Goal: Task Accomplishment & Management: Manage account settings

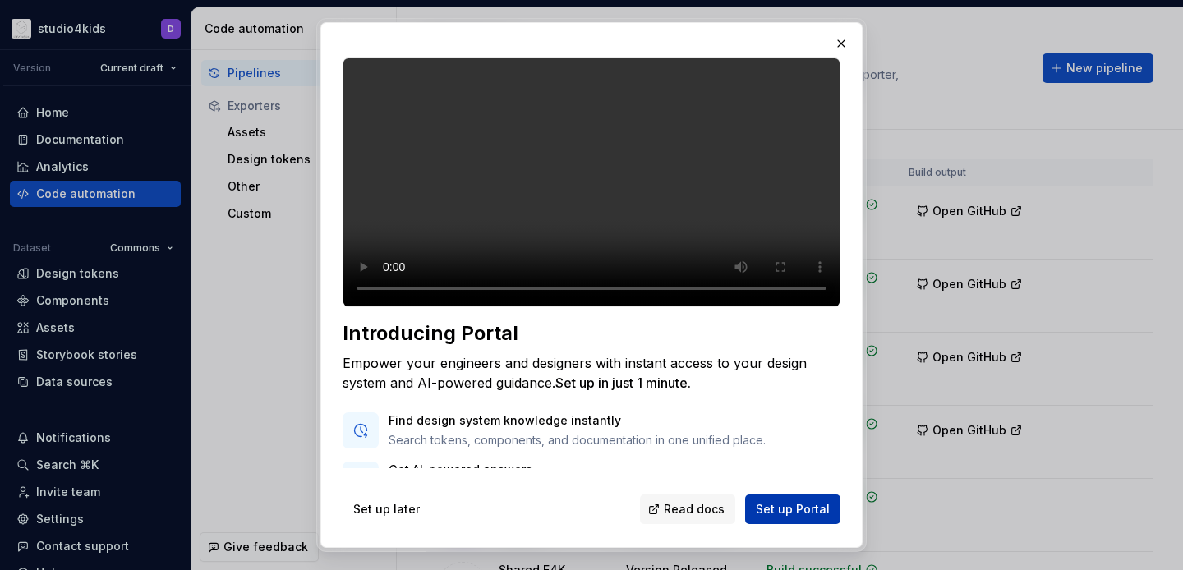
click at [770, 512] on span "Set up Portal" at bounding box center [793, 509] width 74 height 16
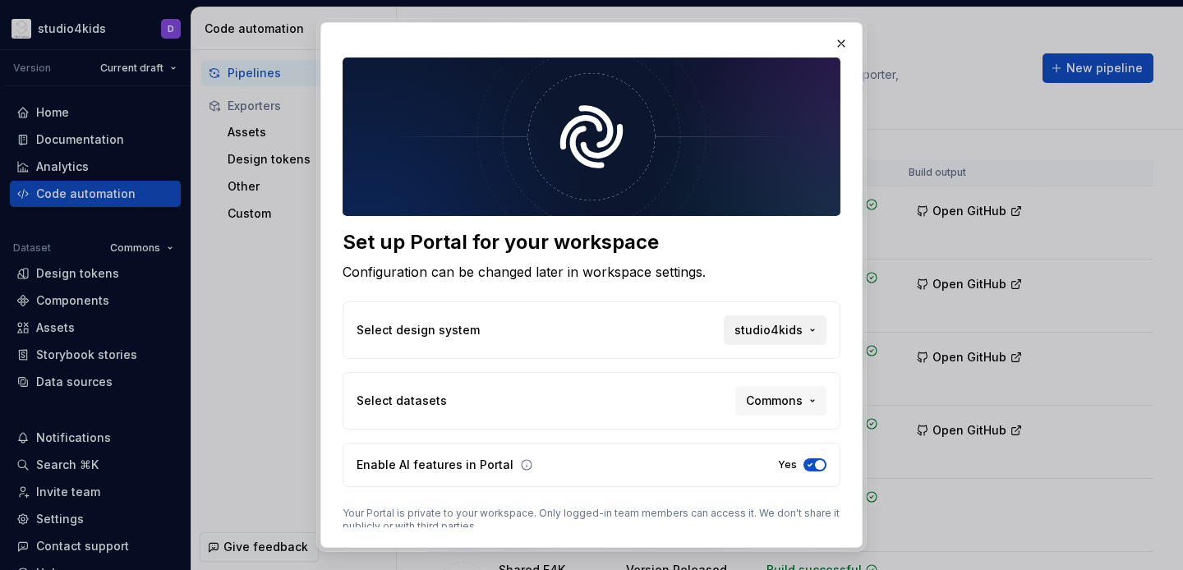
click at [757, 333] on span "studio4kids" at bounding box center [768, 330] width 68 height 16
click at [670, 304] on div "Set up Portal for your workspace Configuration can be changed later in workspac…" at bounding box center [591, 285] width 1183 height 570
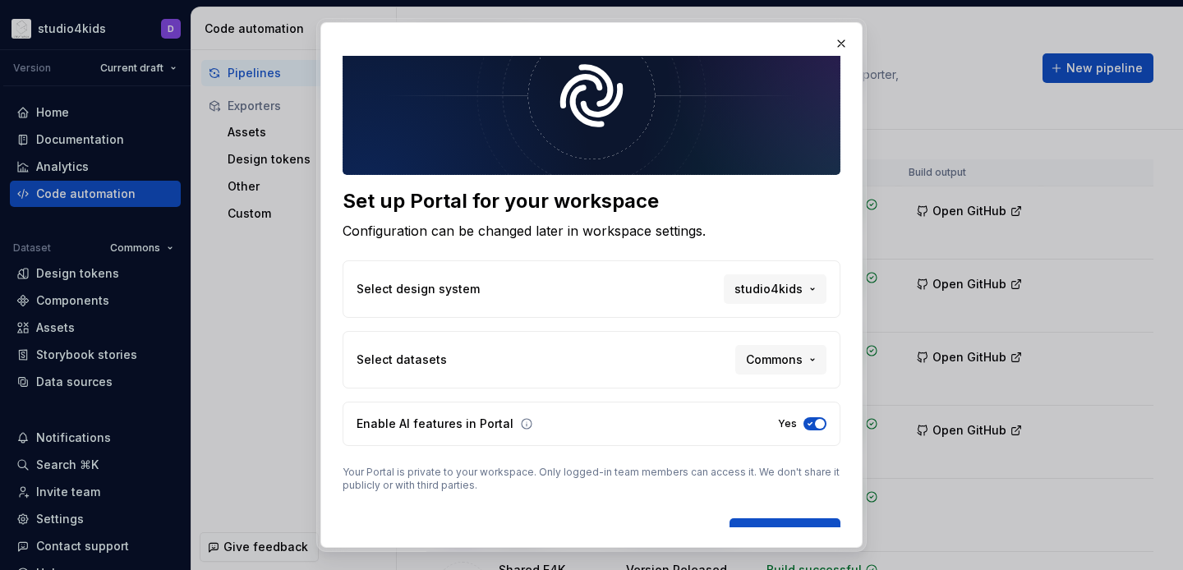
scroll to position [39, 0]
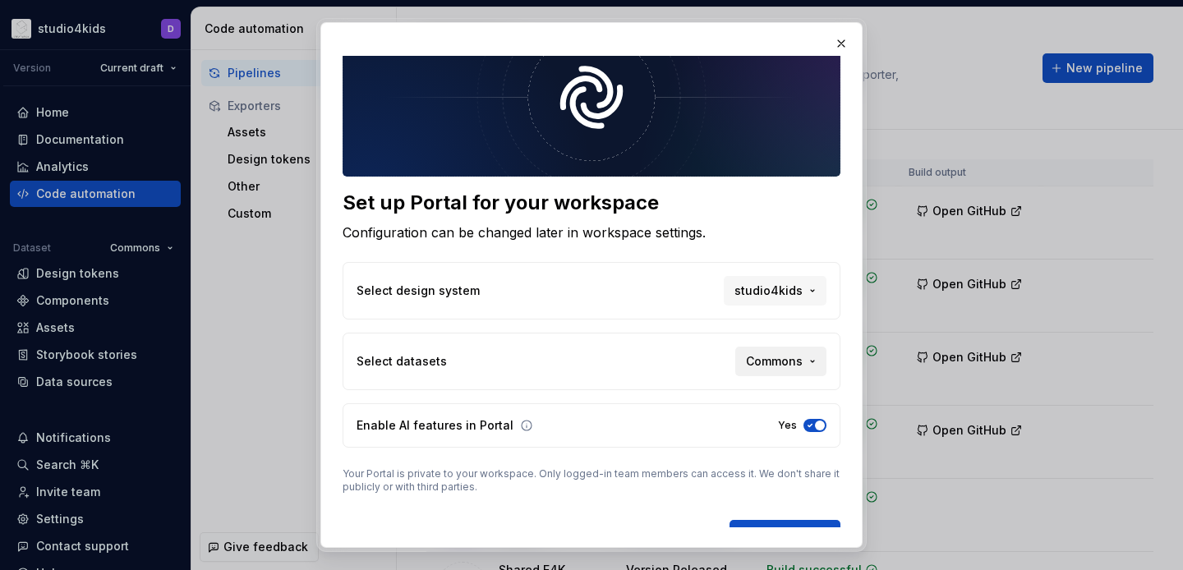
click at [761, 354] on span "Commons" at bounding box center [774, 361] width 57 height 16
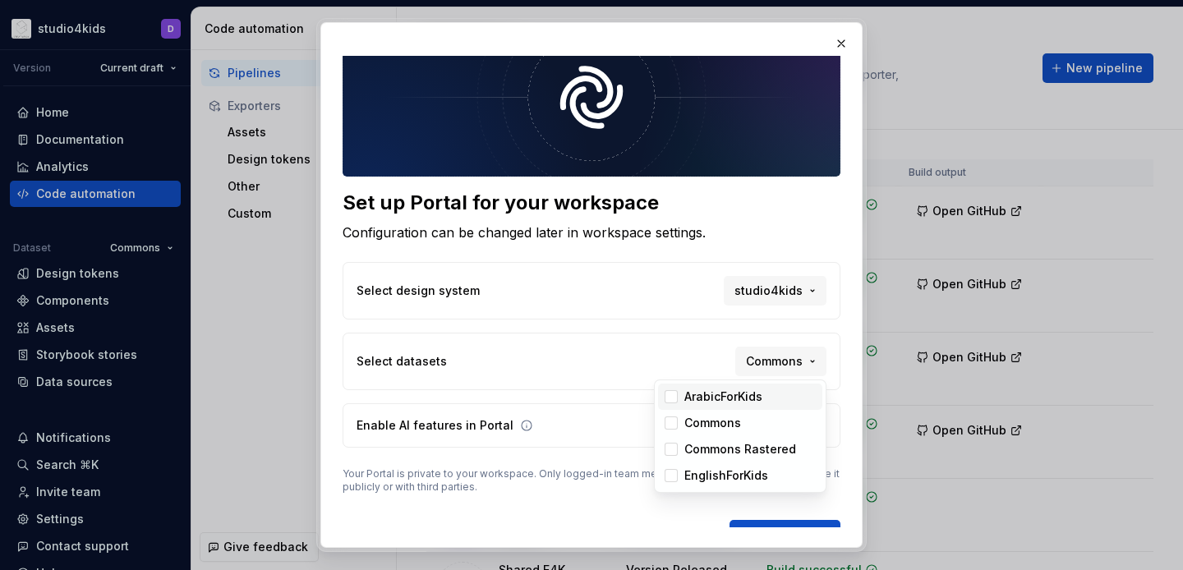
click at [670, 397] on div "Suggestions" at bounding box center [671, 396] width 13 height 13
click at [677, 452] on div "Suggestions" at bounding box center [671, 449] width 13 height 13
click at [673, 476] on div "Suggestions" at bounding box center [671, 475] width 13 height 13
click at [615, 408] on div "Set up Portal for your workspace Configuration can be changed later in workspac…" at bounding box center [591, 285] width 1183 height 570
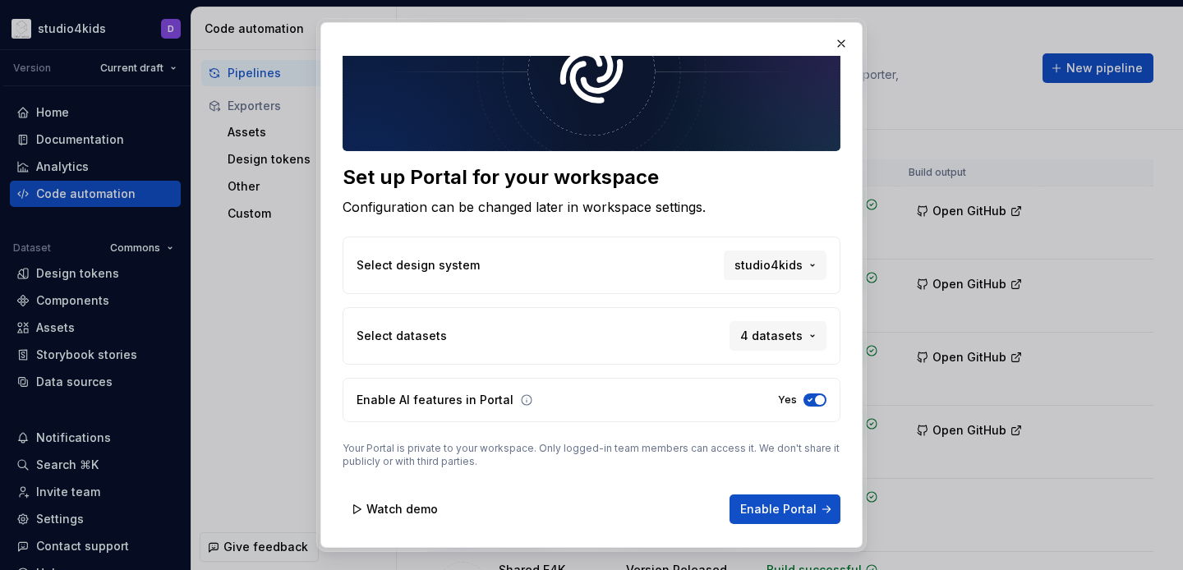
scroll to position [64, 0]
click at [738, 338] on button "4 datasets" at bounding box center [778, 337] width 97 height 30
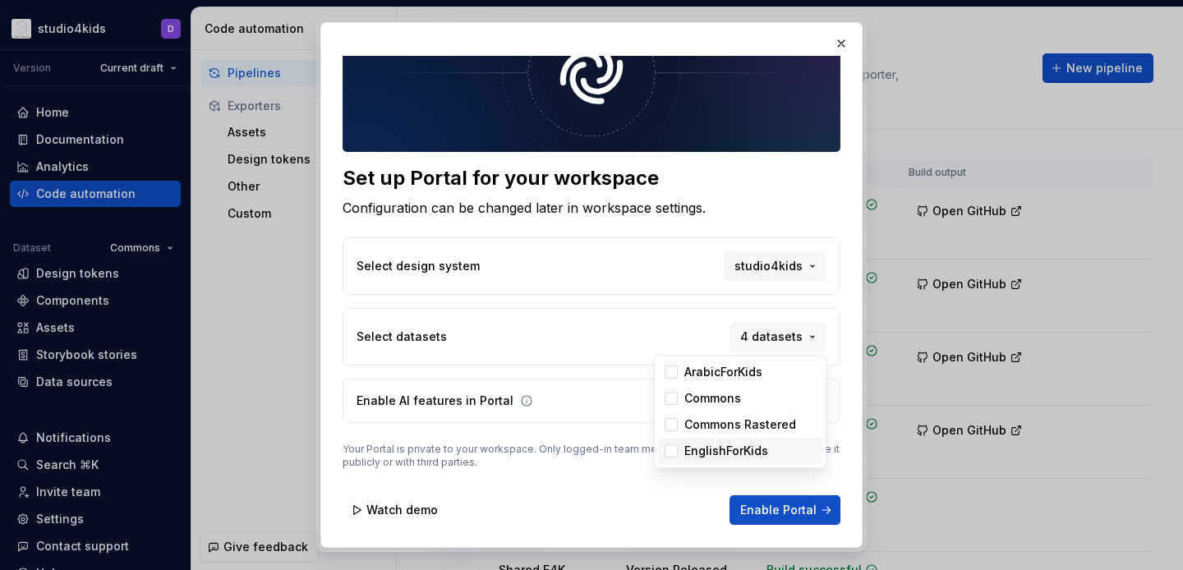
click at [670, 449] on div "Suggestions" at bounding box center [671, 450] width 13 height 13
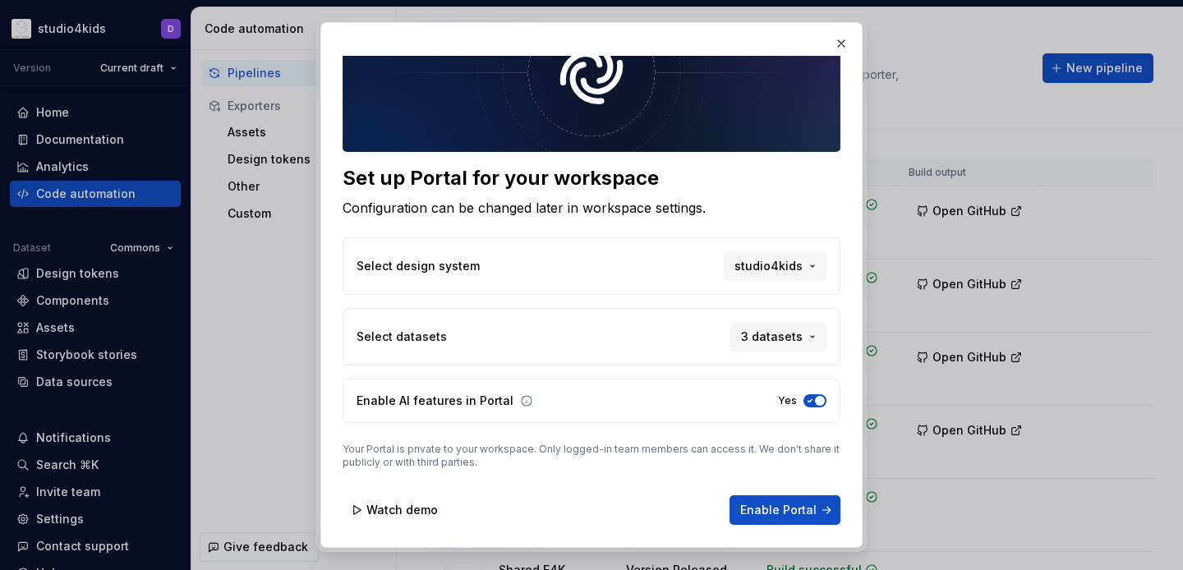
click at [507, 391] on div "Set up Portal for your workspace Configuration can be changed later in workspac…" at bounding box center [591, 285] width 1183 height 570
click at [769, 507] on span "Enable Portal" at bounding box center [778, 510] width 76 height 16
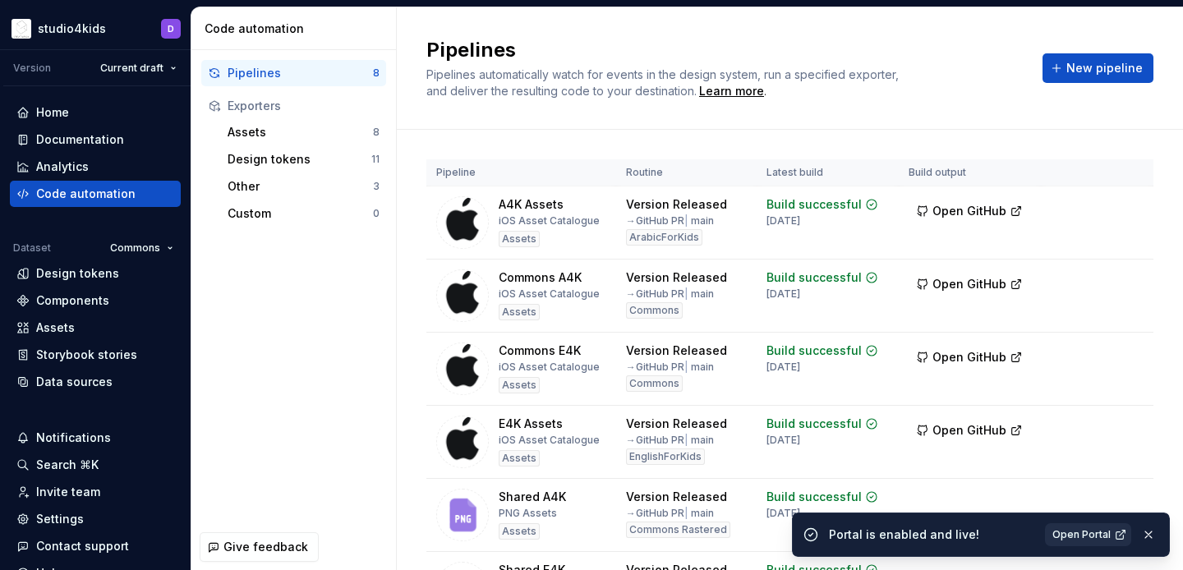
click at [1067, 527] on link "Open Portal" at bounding box center [1088, 534] width 86 height 23
click at [87, 323] on div "Assets" at bounding box center [95, 328] width 158 height 16
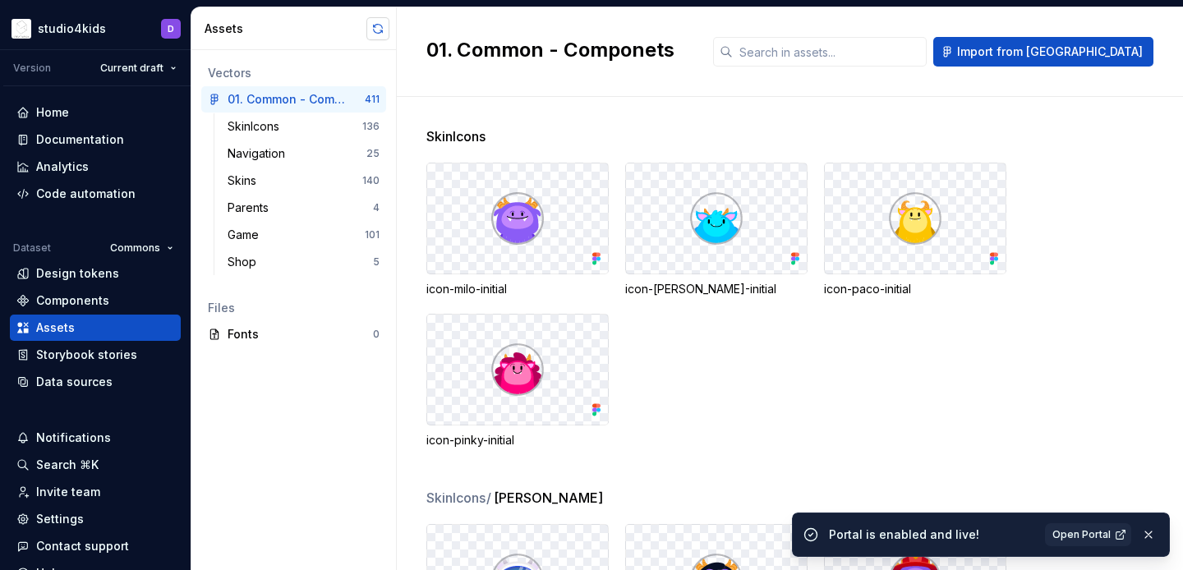
click at [377, 31] on button "button" at bounding box center [377, 28] width 23 height 23
click at [131, 247] on html "studio4kids D Version Current draft Home Documentation Analytics Code automatio…" at bounding box center [591, 285] width 1183 height 570
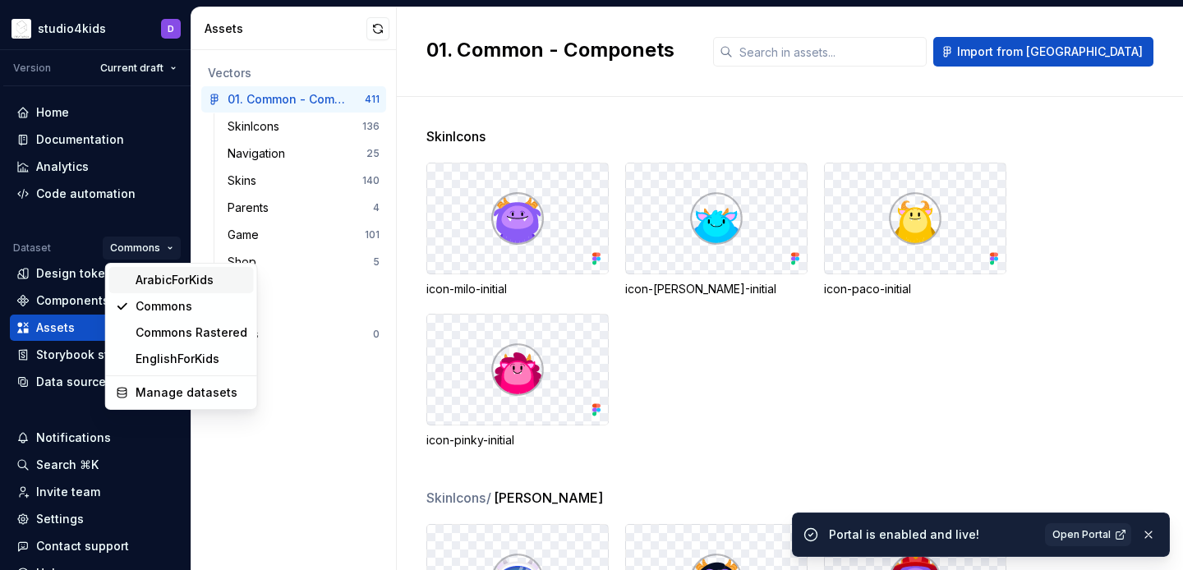
click at [138, 278] on div "ArabicForKids" at bounding box center [192, 280] width 112 height 16
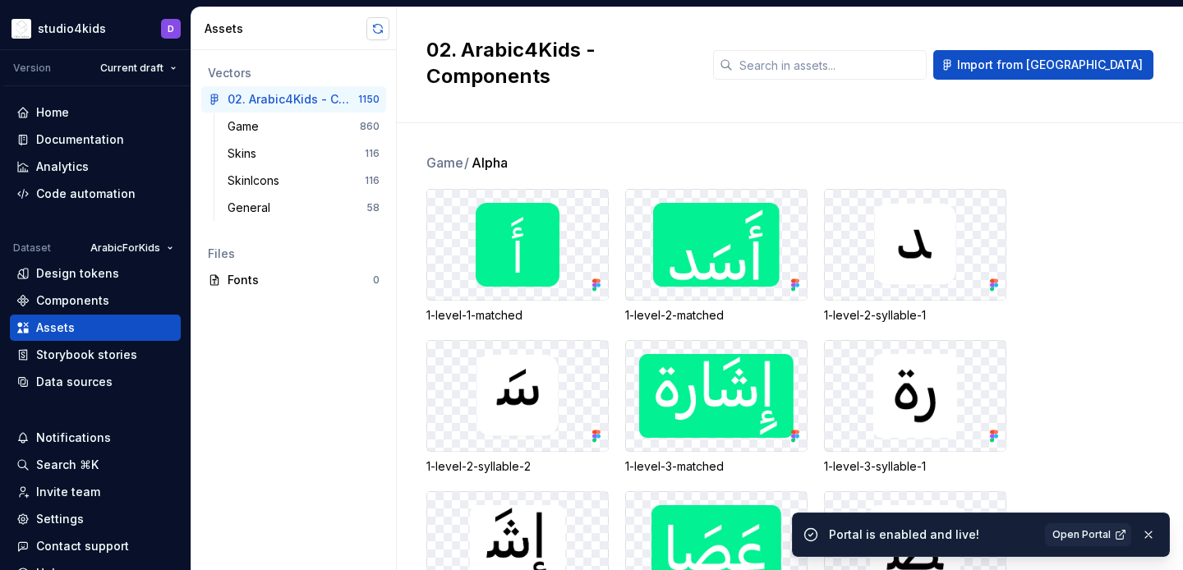
click at [375, 29] on button "button" at bounding box center [377, 28] width 23 height 23
click at [122, 250] on html "studio4kids D Version Current draft Home Documentation Analytics Code automatio…" at bounding box center [591, 285] width 1183 height 570
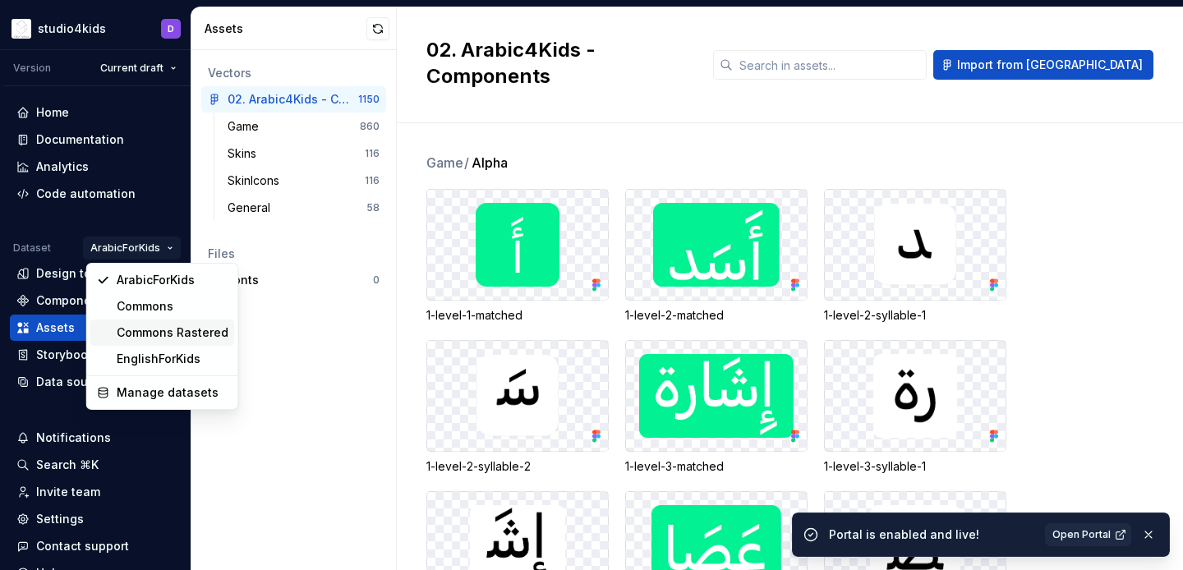
click at [145, 332] on div "Commons Rastered" at bounding box center [173, 332] width 112 height 16
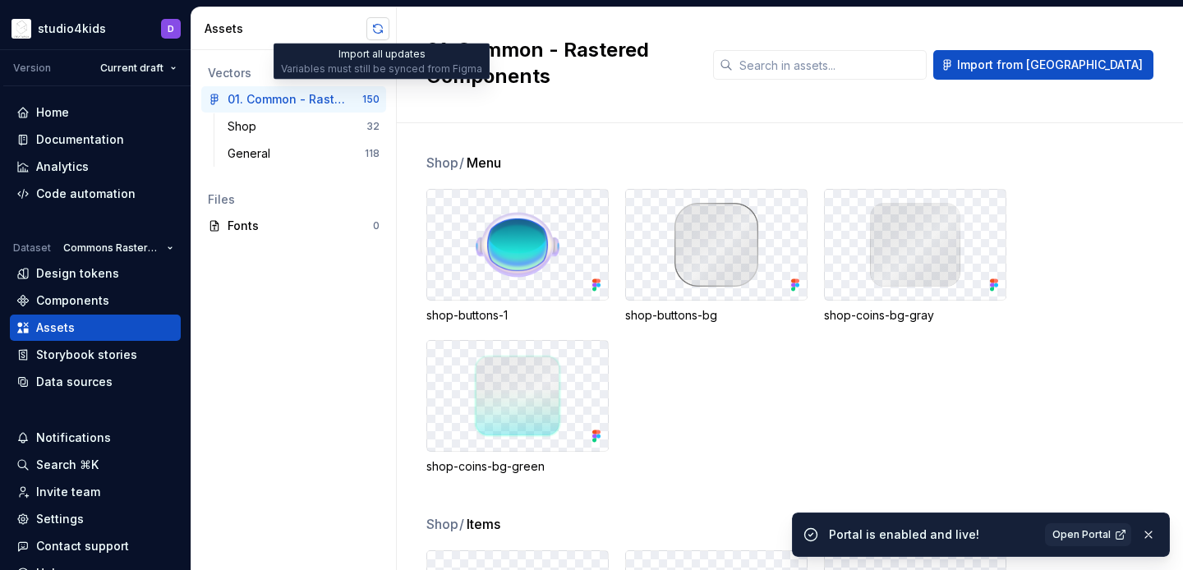
click at [369, 36] on button "button" at bounding box center [377, 28] width 23 height 23
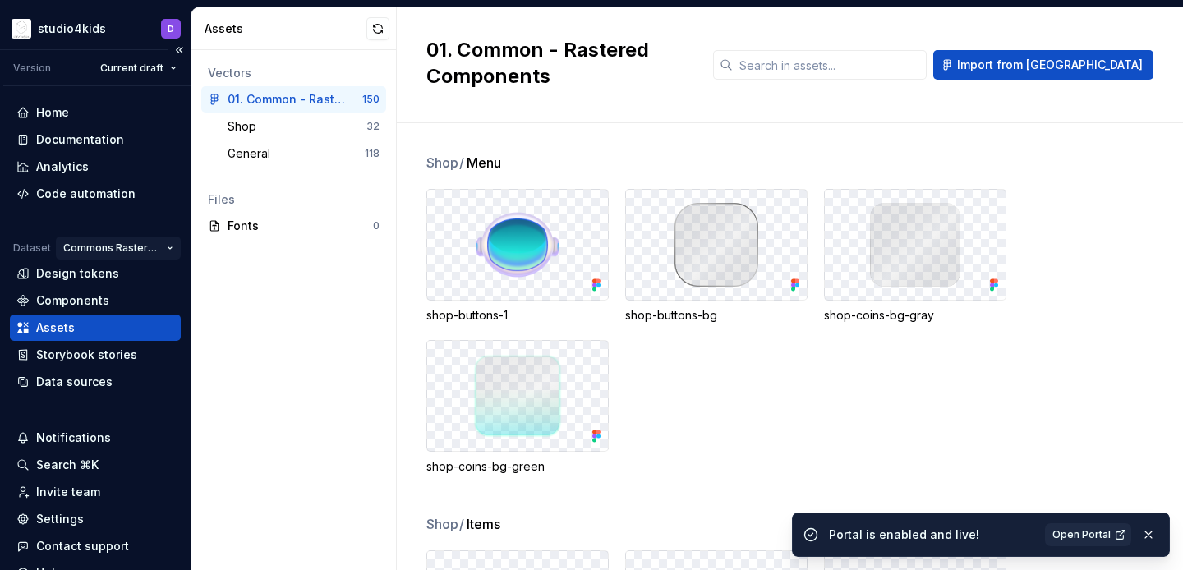
click at [165, 246] on html "studio4kids D Version Current draft Home Documentation Analytics Code automatio…" at bounding box center [591, 285] width 1183 height 570
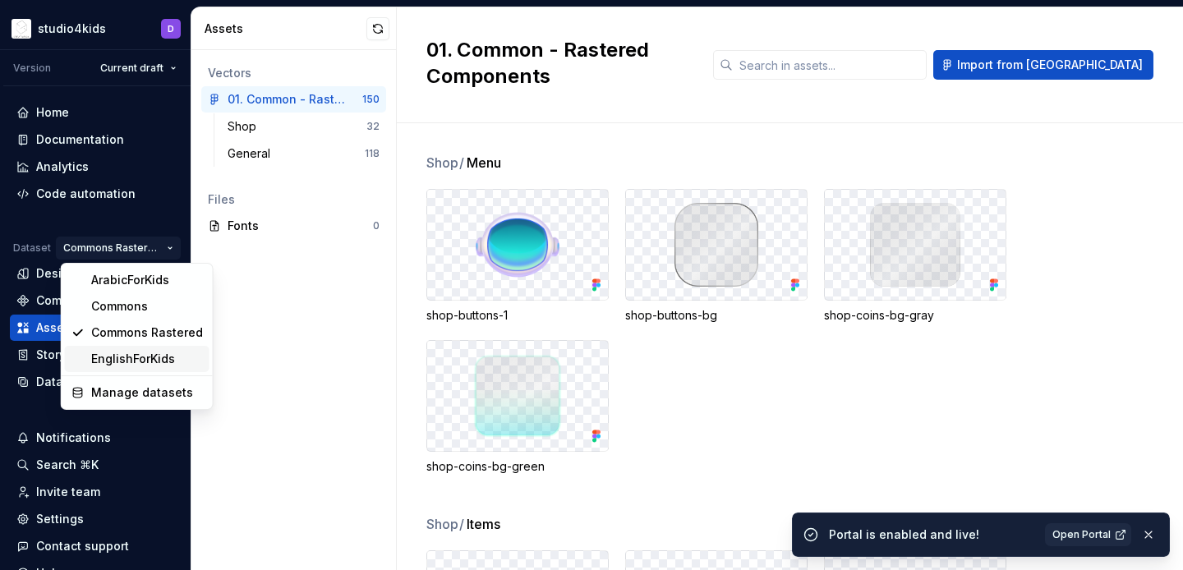
click at [173, 358] on div "EnglishForKids" at bounding box center [147, 359] width 112 height 16
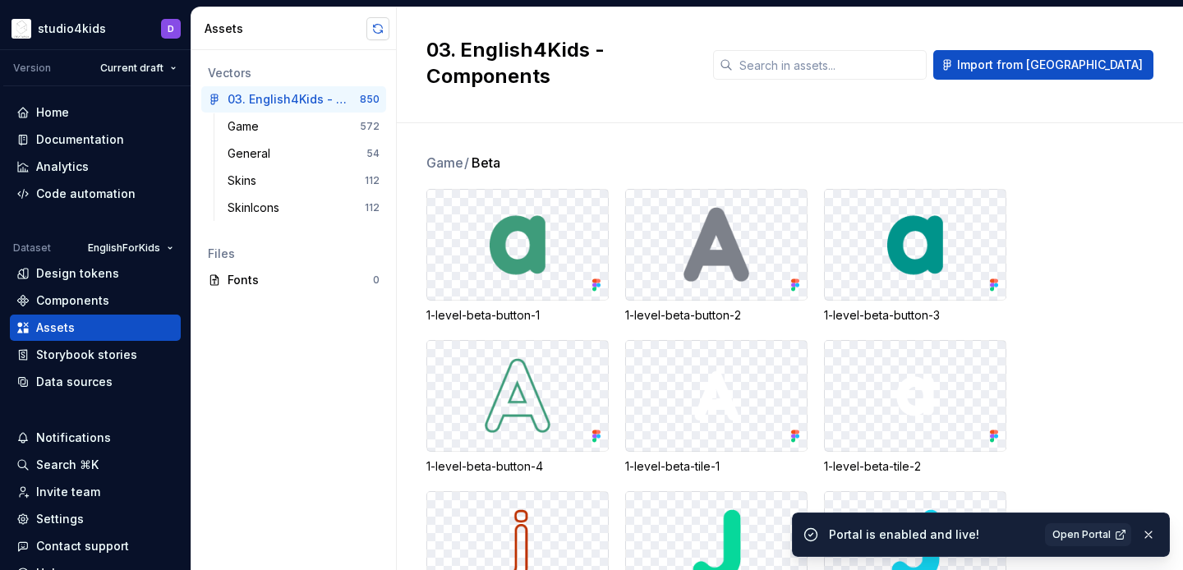
click at [377, 26] on button "button" at bounding box center [377, 28] width 23 height 23
click at [110, 197] on div "Code automation" at bounding box center [85, 194] width 99 height 16
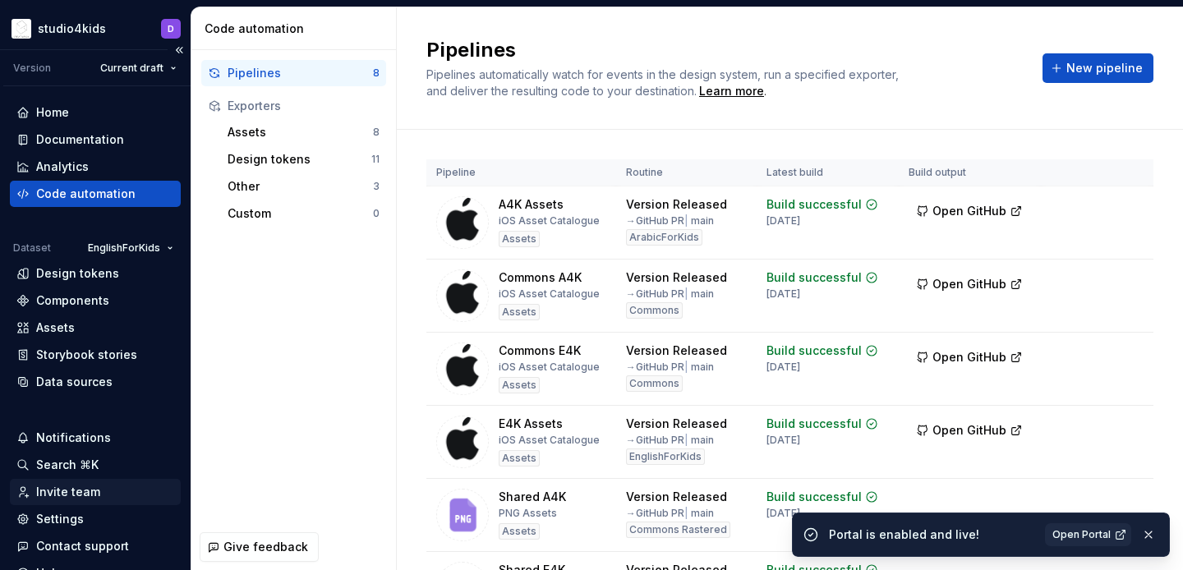
scroll to position [73, 0]
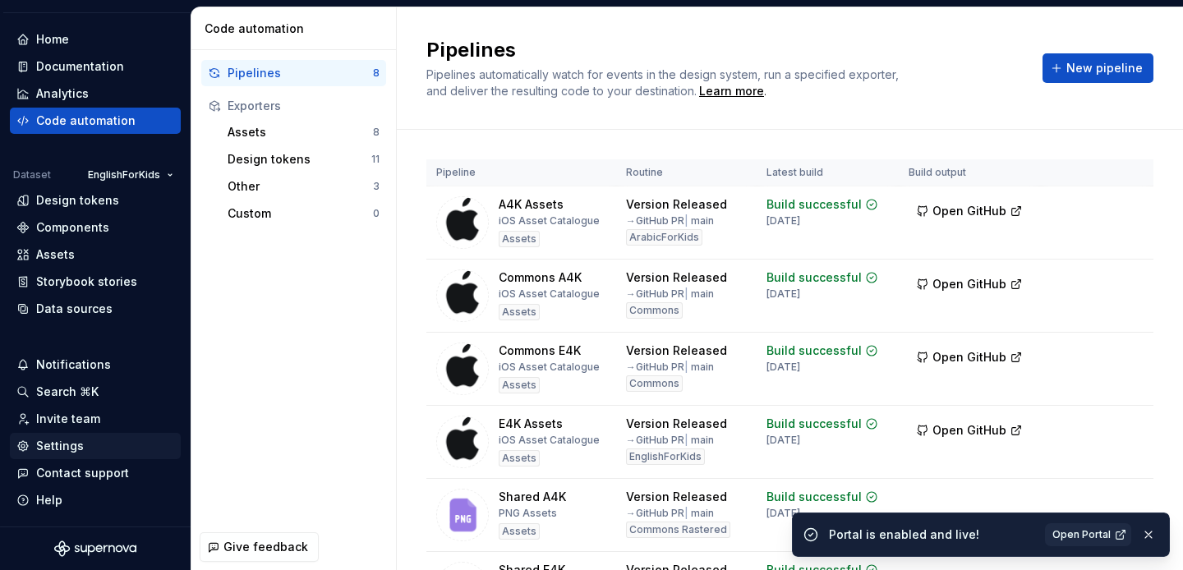
click at [86, 450] on div "Settings" at bounding box center [95, 446] width 158 height 16
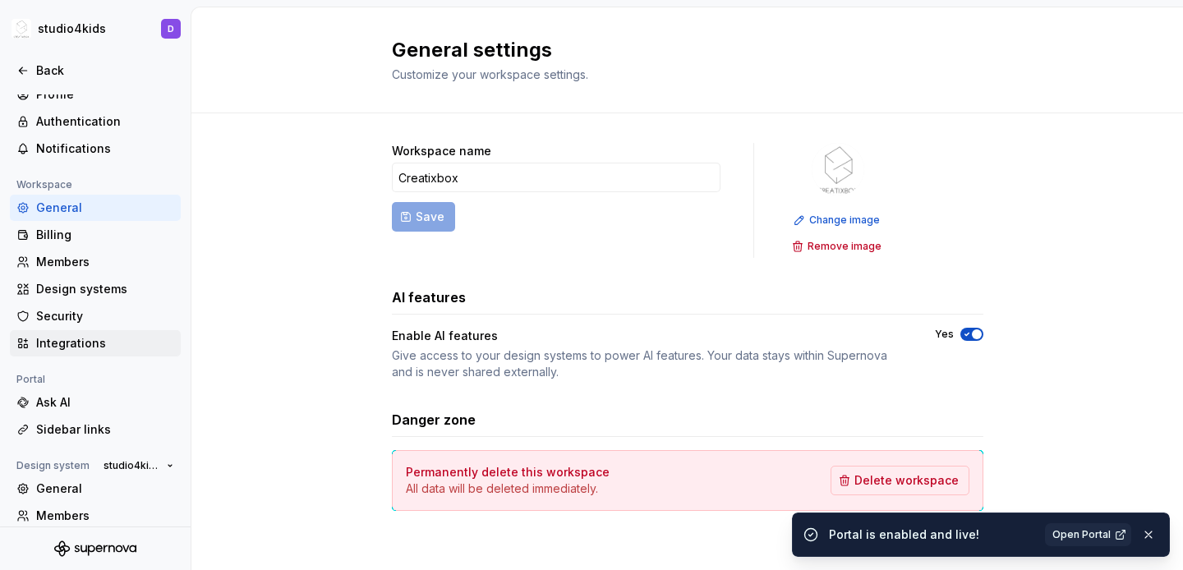
scroll to position [126, 0]
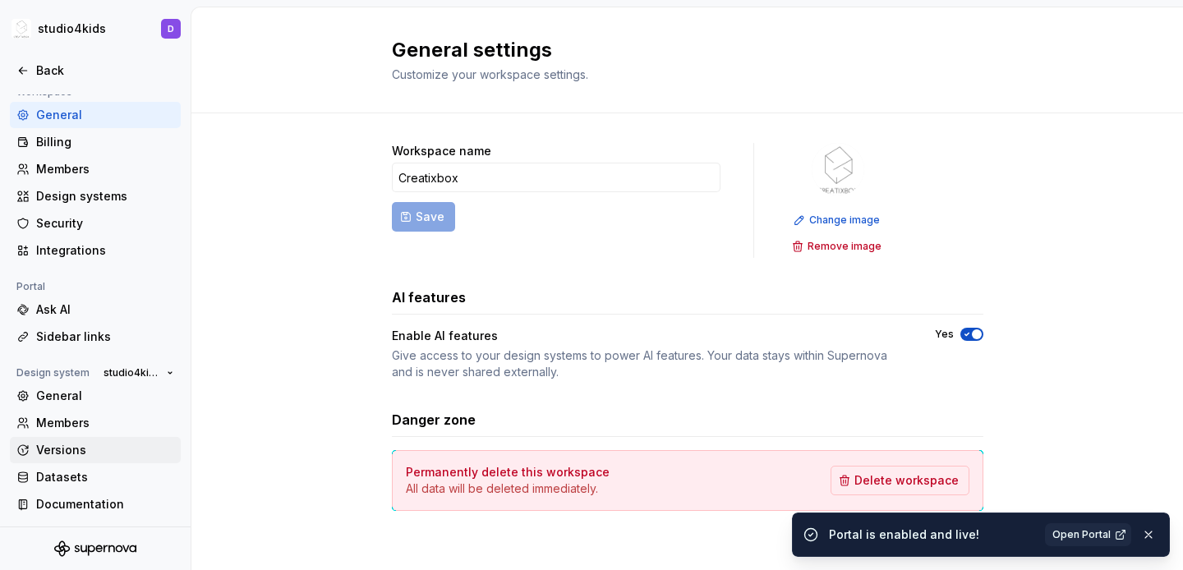
click at [103, 458] on div "Versions" at bounding box center [95, 450] width 171 height 26
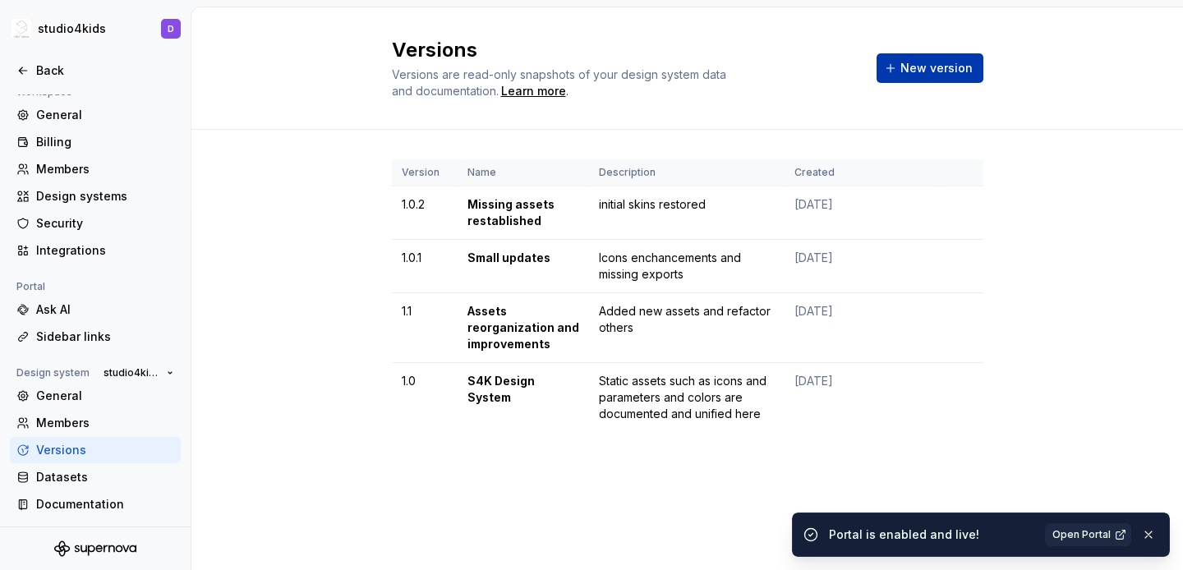
click at [949, 75] on span "New version" at bounding box center [936, 68] width 72 height 16
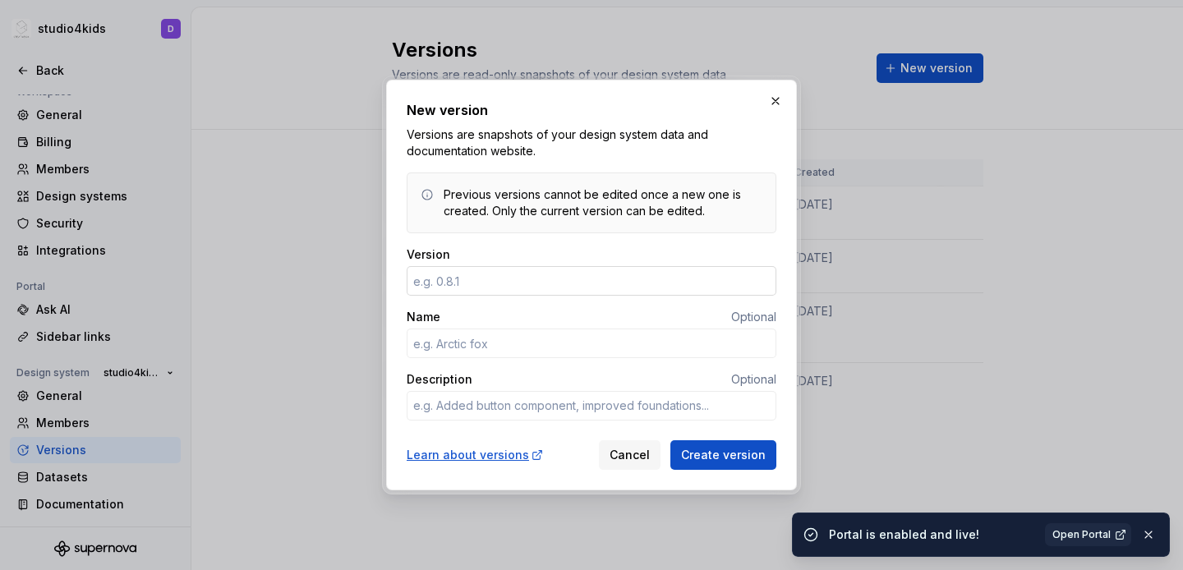
type input "1"
type textarea "*"
type input "1.1.2"
type textarea "*"
drag, startPoint x: 572, startPoint y: 105, endPoint x: 582, endPoint y: 105, distance: 9.9
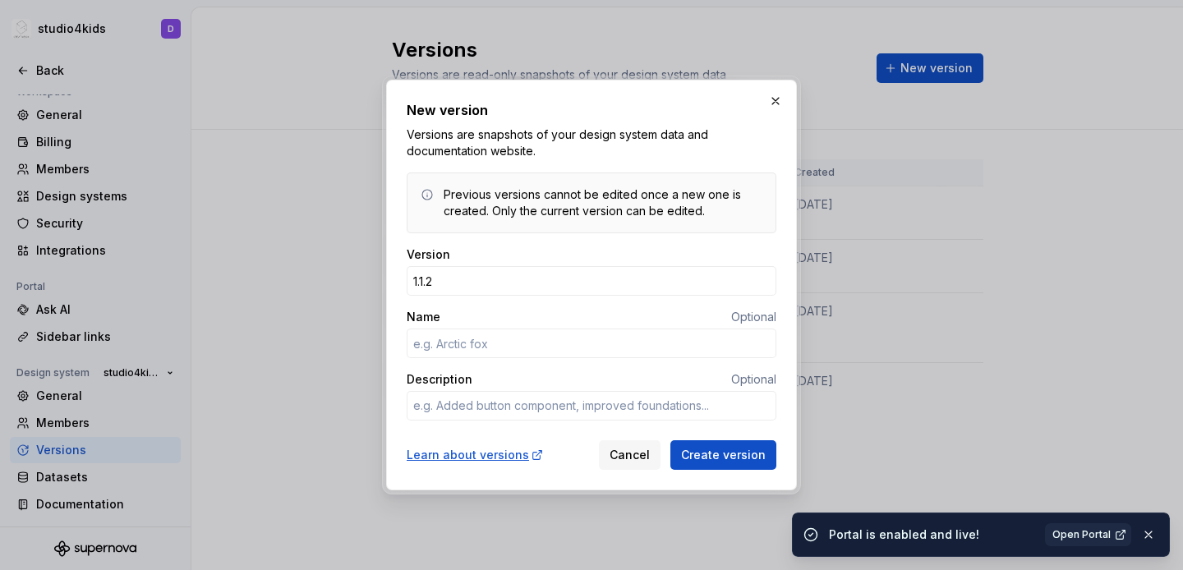
click at [581, 105] on h2 "New version" at bounding box center [592, 110] width 370 height 20
click at [506, 343] on input "Name" at bounding box center [592, 344] width 370 height 30
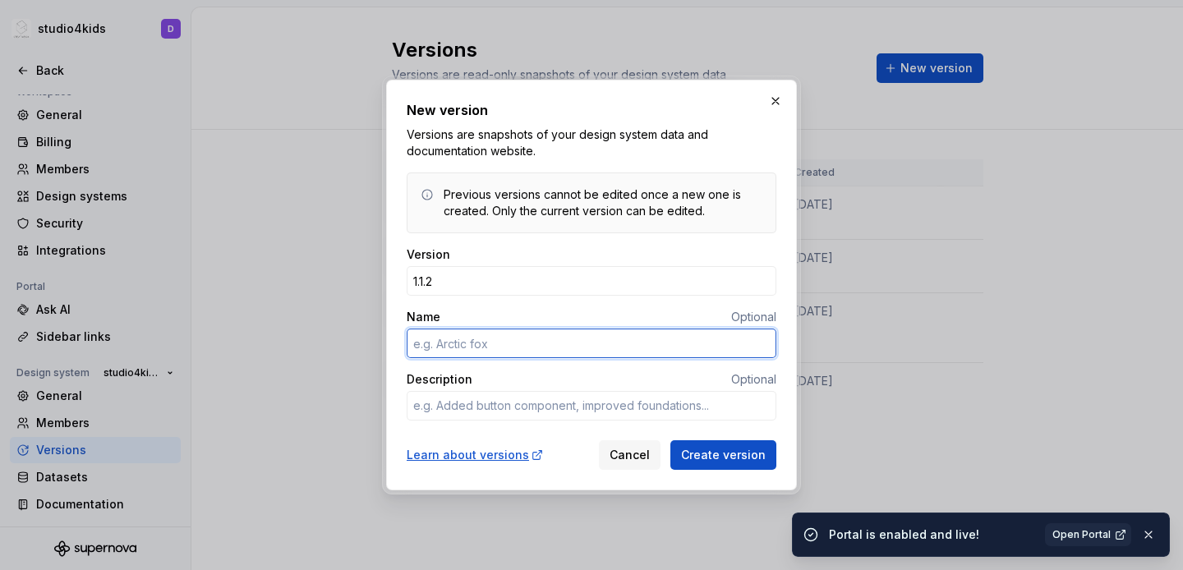
type input "A"
type textarea "*"
type input "Assets update"
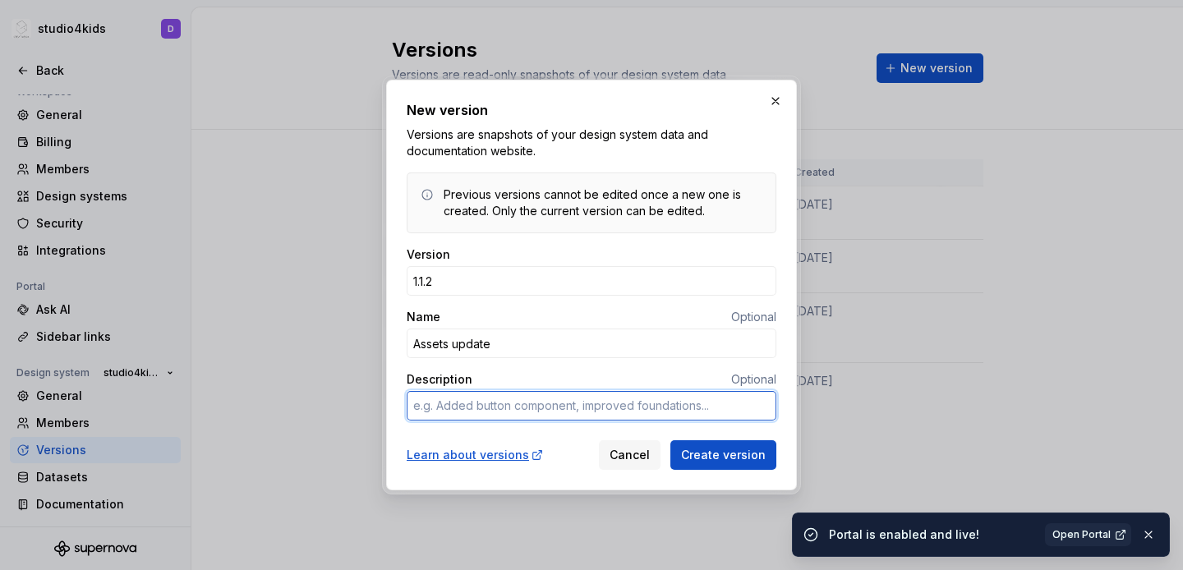
type textarea "*"
click at [524, 408] on textarea "Description" at bounding box center [592, 406] width 370 height 30
type textarea "U"
type textarea "*"
type textarea "Up"
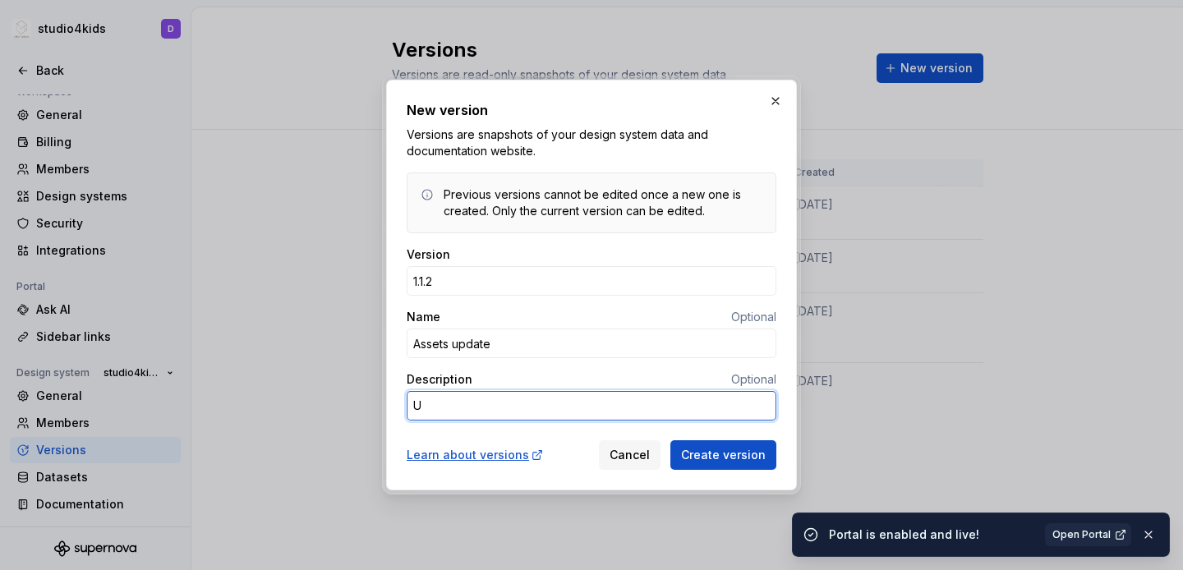
type textarea "*"
type textarea "Upd"
type textarea "*"
type textarea "Upda"
type textarea "*"
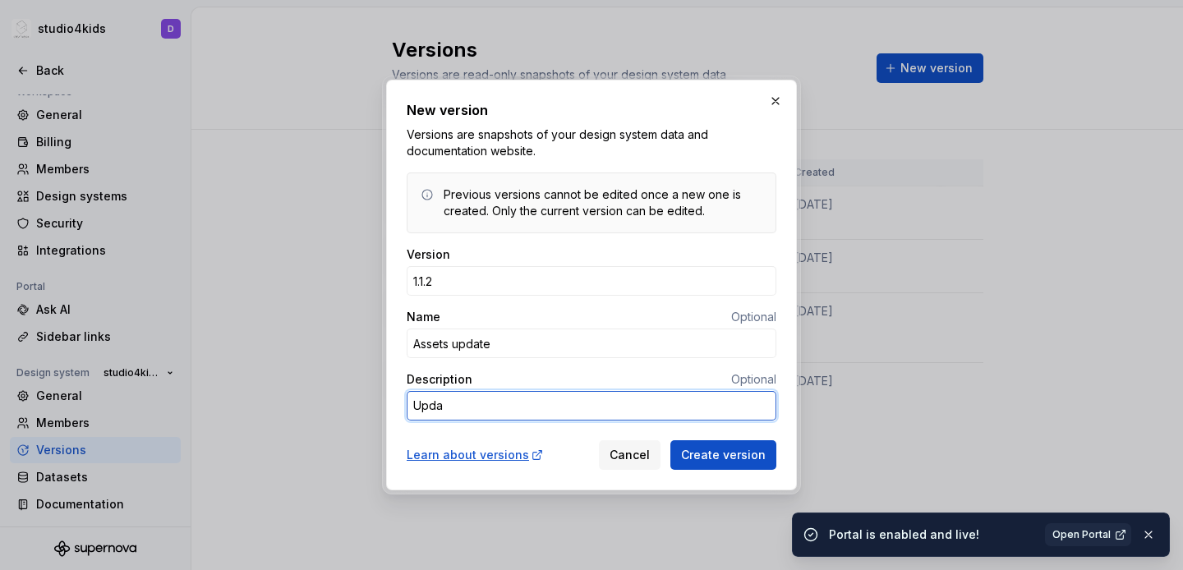
type textarea "Updat"
type textarea "*"
type textarea "Update"
type textarea "*"
type textarea "Update"
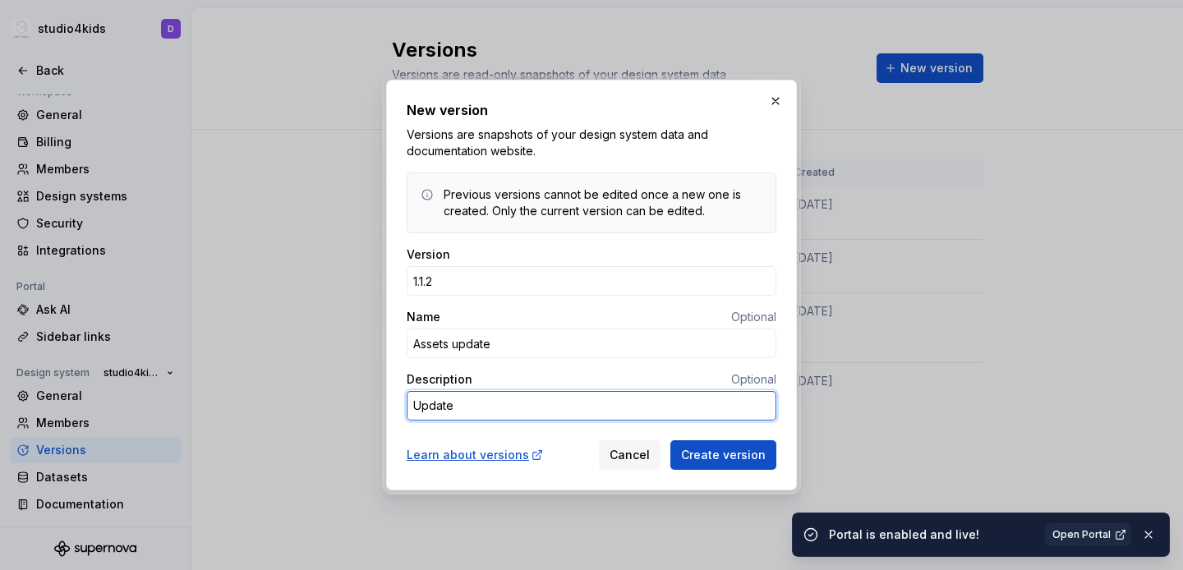
type textarea "*"
type textarea "Update"
type textarea "*"
type textarea "Updat"
type textarea "*"
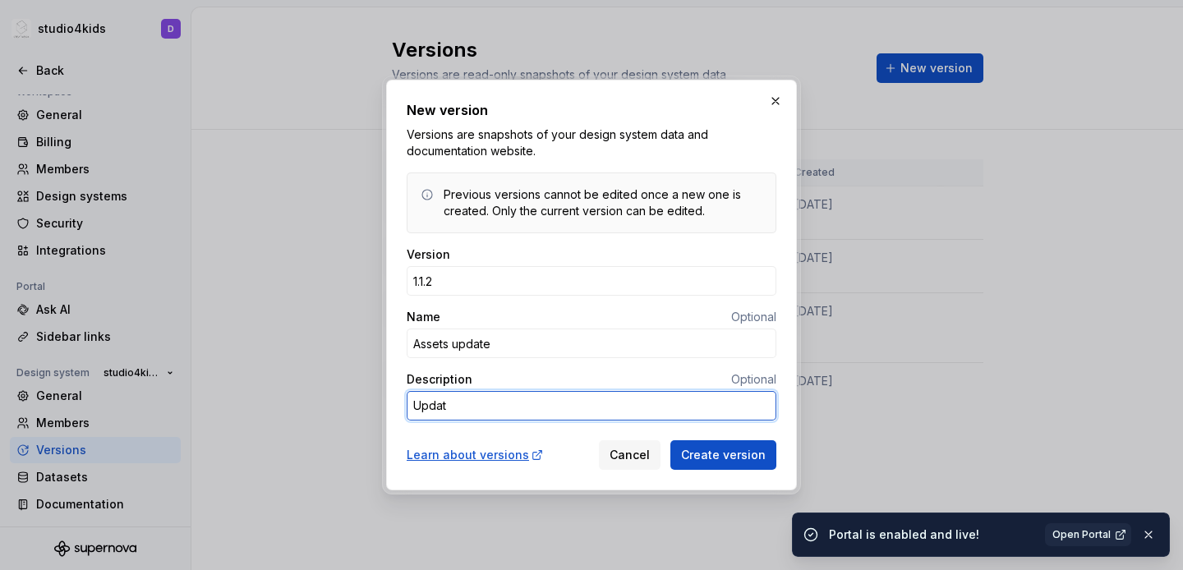
type textarea "Upda"
type textarea "*"
type textarea "Upd"
type textarea "*"
type textarea "Up"
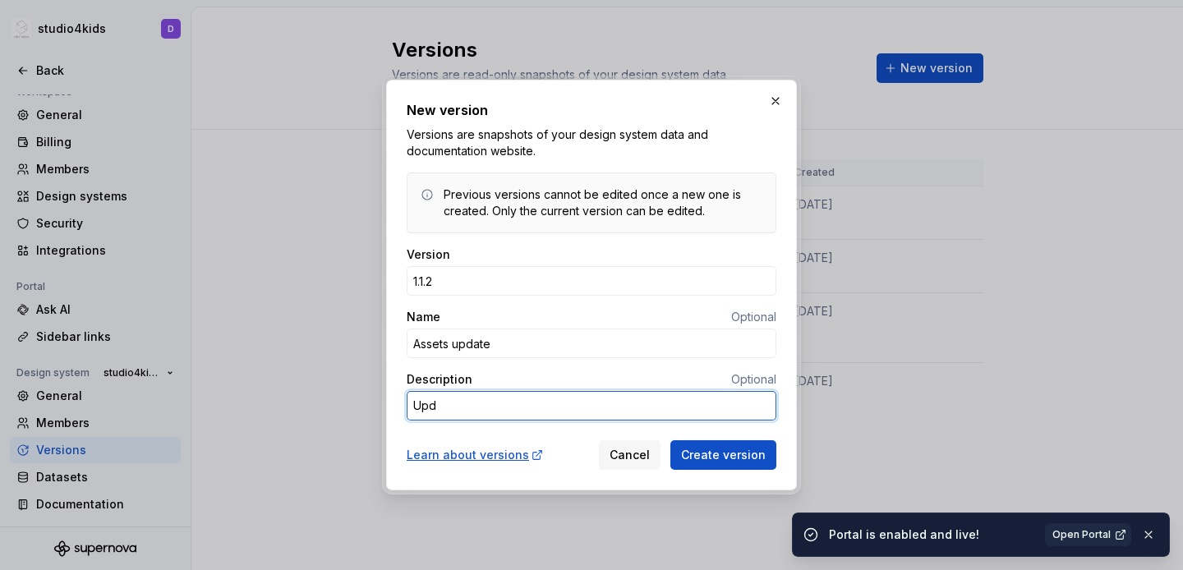
type textarea "*"
type textarea "U"
type textarea "*"
type textarea "I"
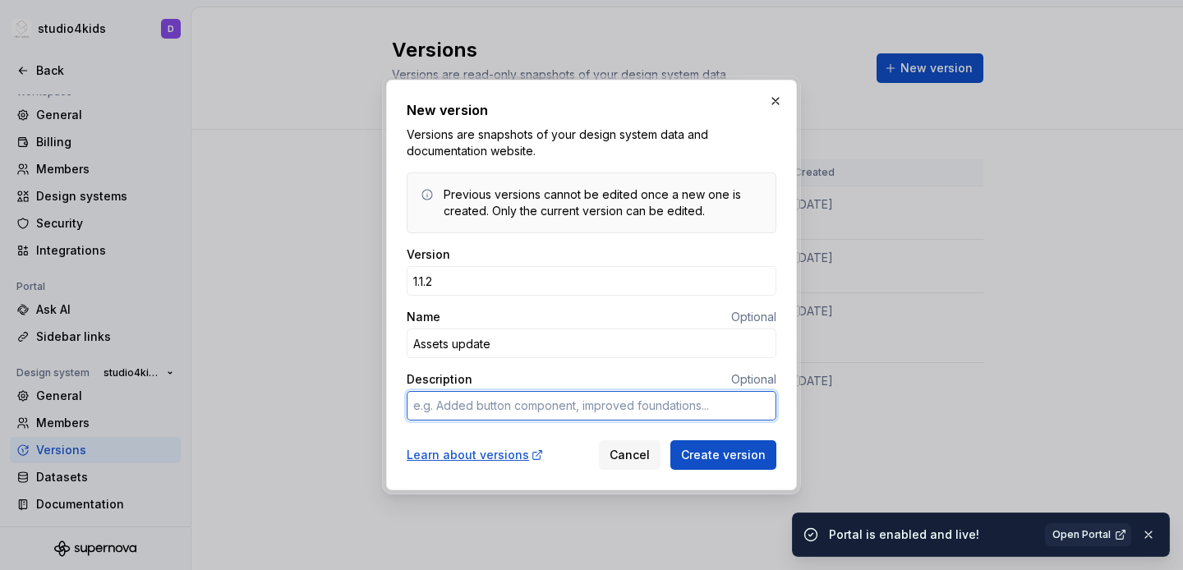
type textarea "*"
type textarea "Im"
type textarea "*"
type textarea "Imp"
type textarea "*"
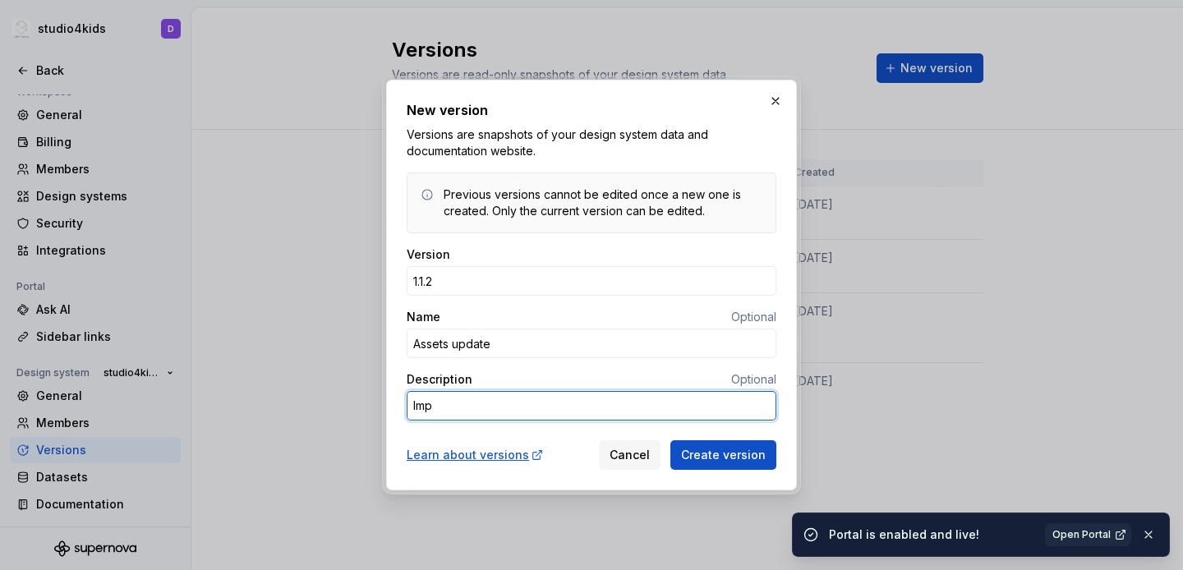
type textarea "Impr"
type textarea "*"
type textarea "Impro"
type textarea "*"
type textarea "Improv"
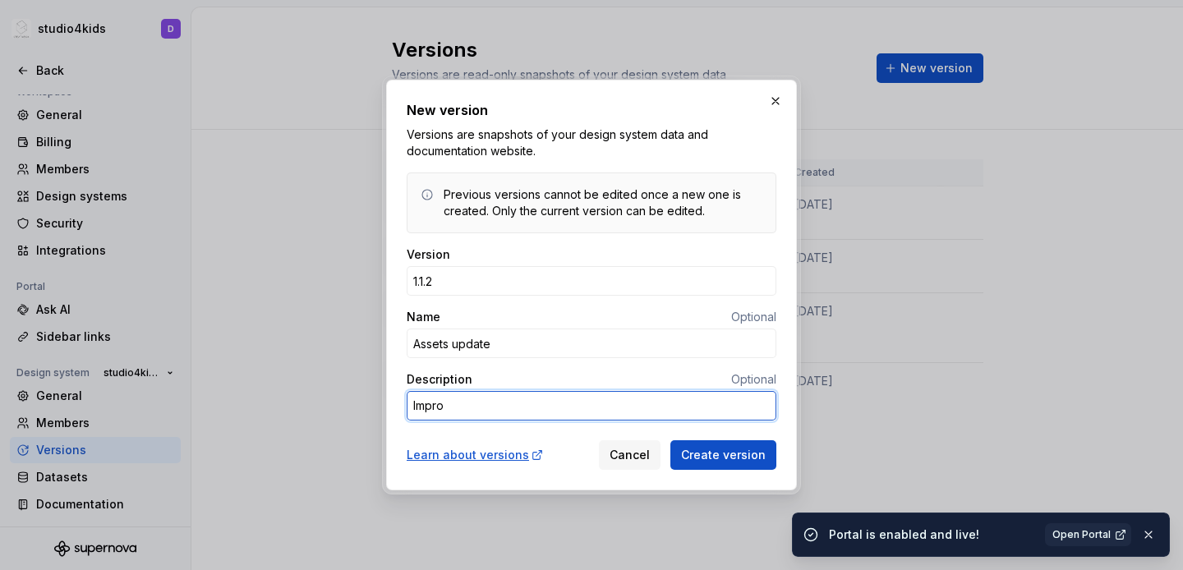
type textarea "*"
type textarea "Improve"
type textarea "*"
type textarea "Improvem"
type textarea "*"
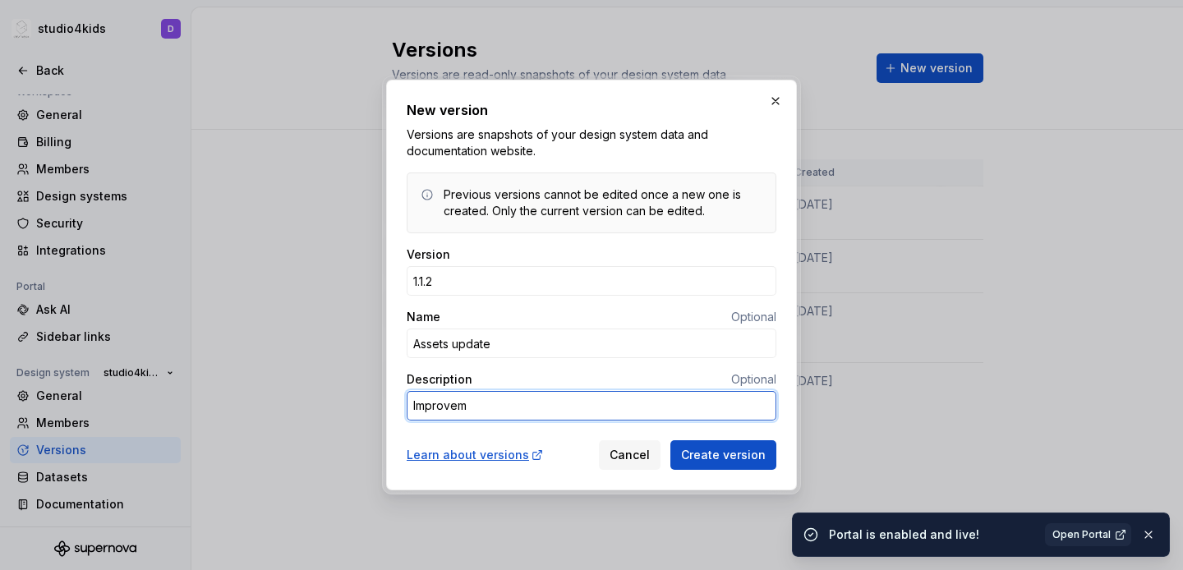
type textarea "Improveme"
type textarea "*"
type textarea "Improvemen"
type textarea "*"
type textarea "Improvement"
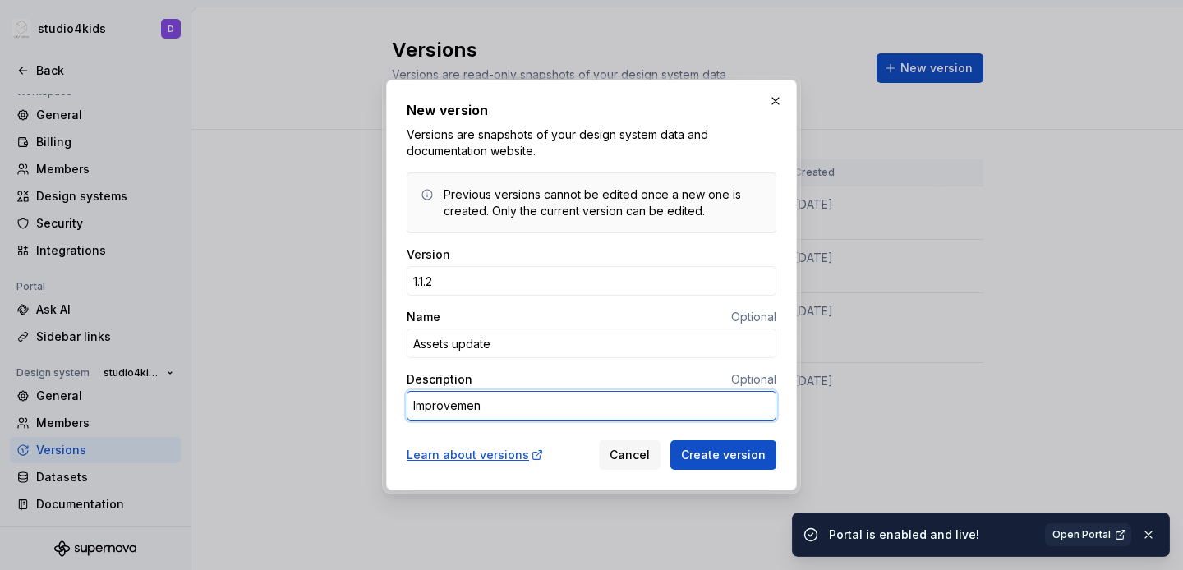
type textarea "*"
type textarea "Improvement"
type textarea "*"
type textarea "Improvement o"
type textarea "*"
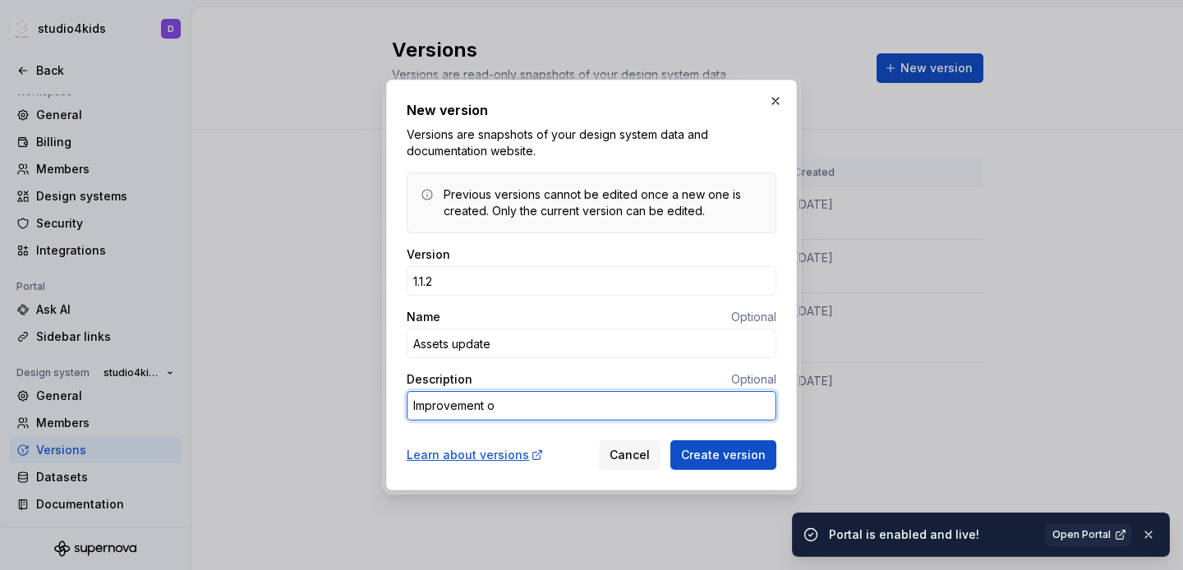
type textarea "Improvement on"
type textarea "*"
type textarea "Improvement on"
type textarea "*"
type textarea "Improvement on s"
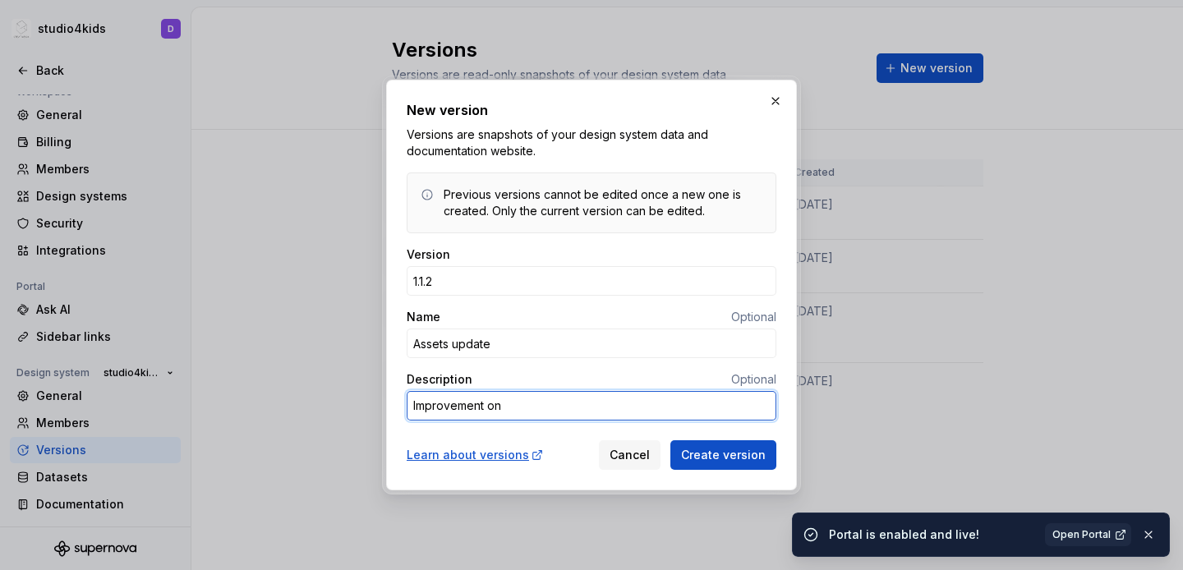
type textarea "*"
type textarea "Improvement on so"
type textarea "*"
type textarea "Improvement on som"
type textarea "*"
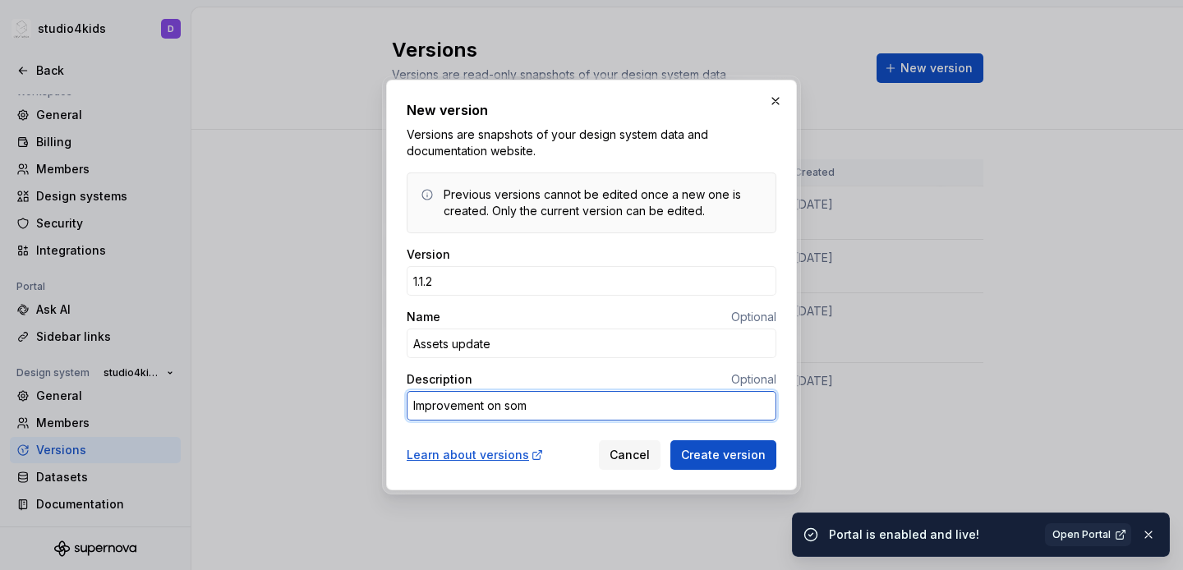
type textarea "Improvement on some"
type textarea "*"
type textarea "Improvement on some"
type textarea "*"
type textarea "Improvement on some a"
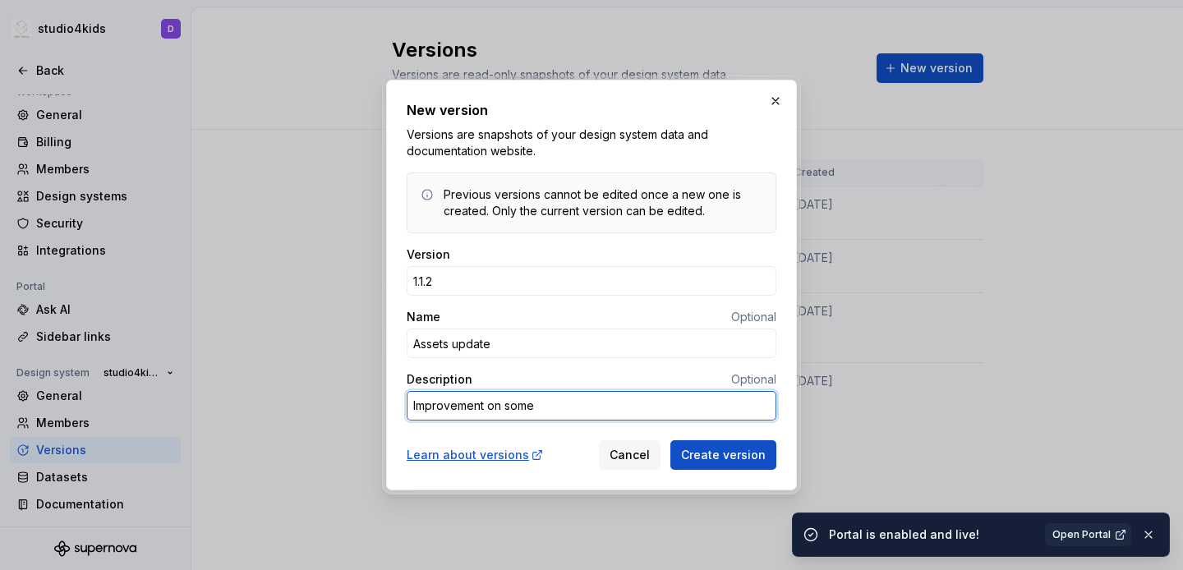
type textarea "*"
type textarea "Improvement on some as"
type textarea "*"
type textarea "Improvement on some ass"
type textarea "*"
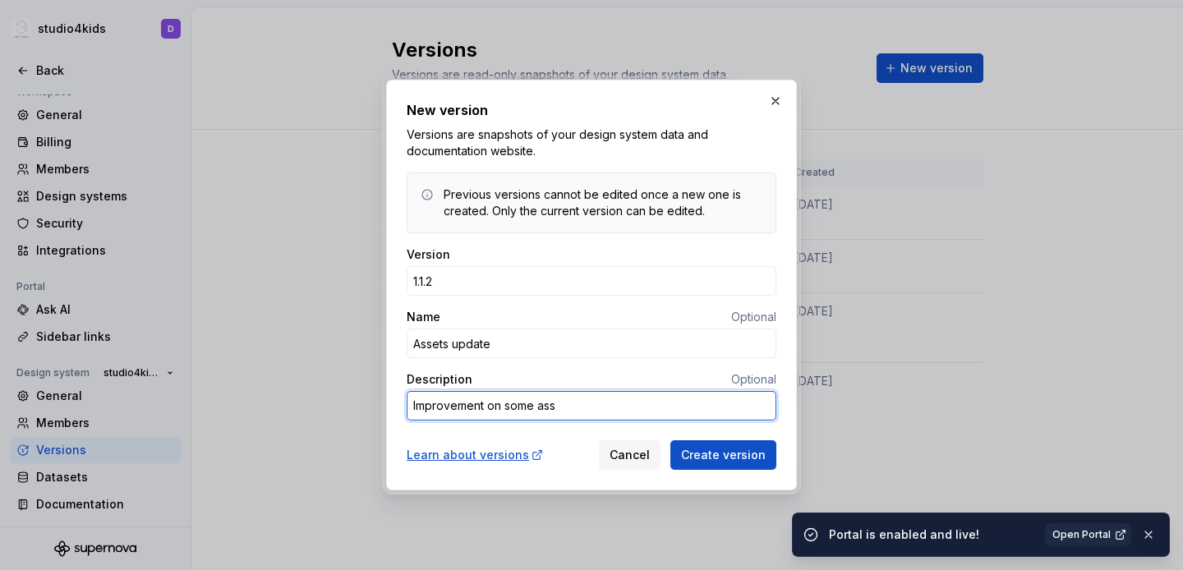
type textarea "Improvement on some asse"
type textarea "*"
type textarea "Improvement on some asset"
type textarea "*"
type textarea "Improvement on some assets"
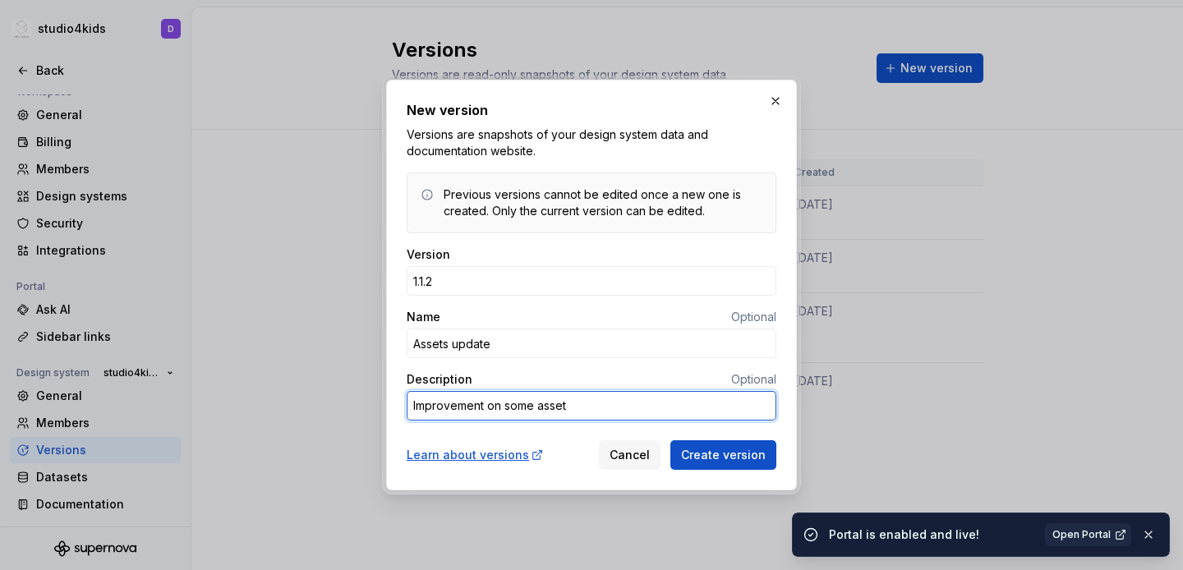
type textarea "*"
type textarea "Improvement on some assets"
type textarea "*"
type textarea "Improvement on some assets a"
type textarea "*"
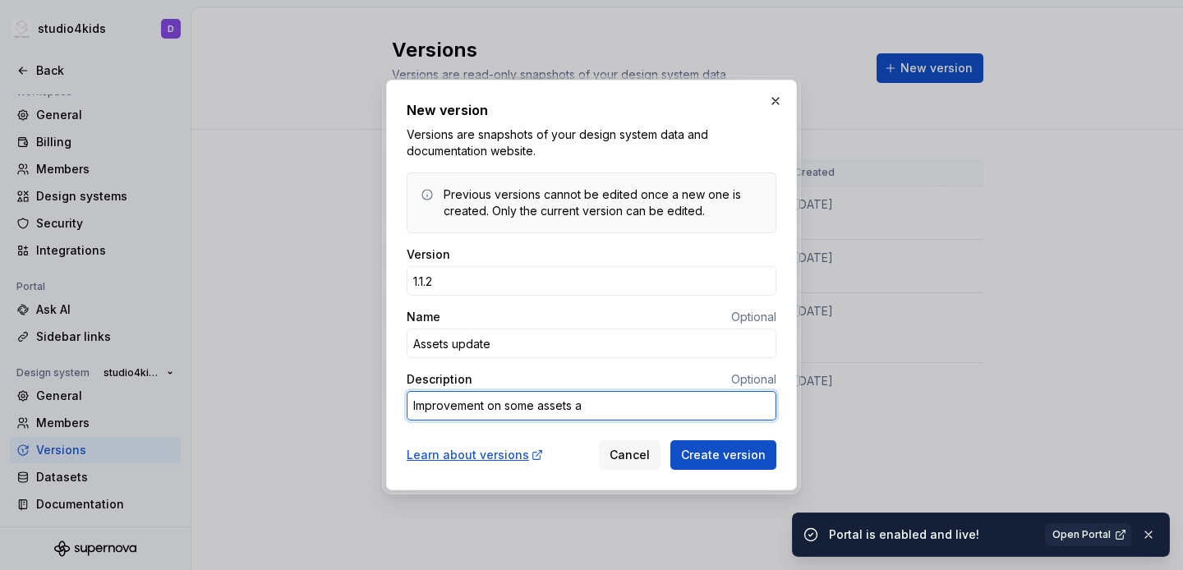
type textarea "Improvement on some assets an"
type textarea "*"
type textarea "Improvement on some assets and"
type textarea "*"
type textarea "Improvement on some assets and"
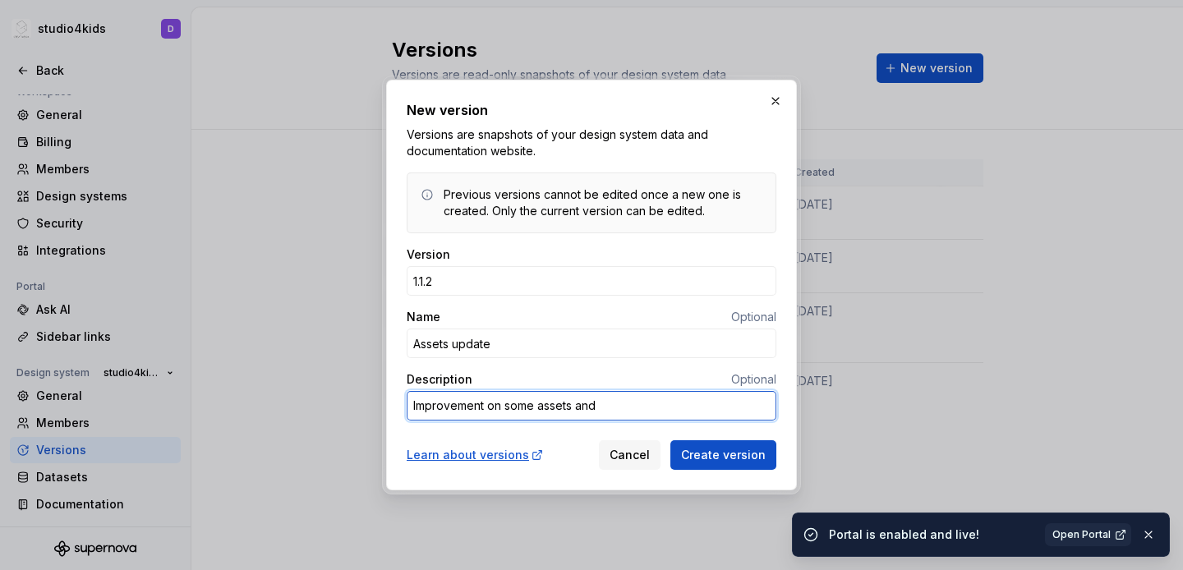
type textarea "*"
type textarea "Improvement on some assets and a"
type textarea "*"
type textarea "Improvement on some assets and a"
type textarea "*"
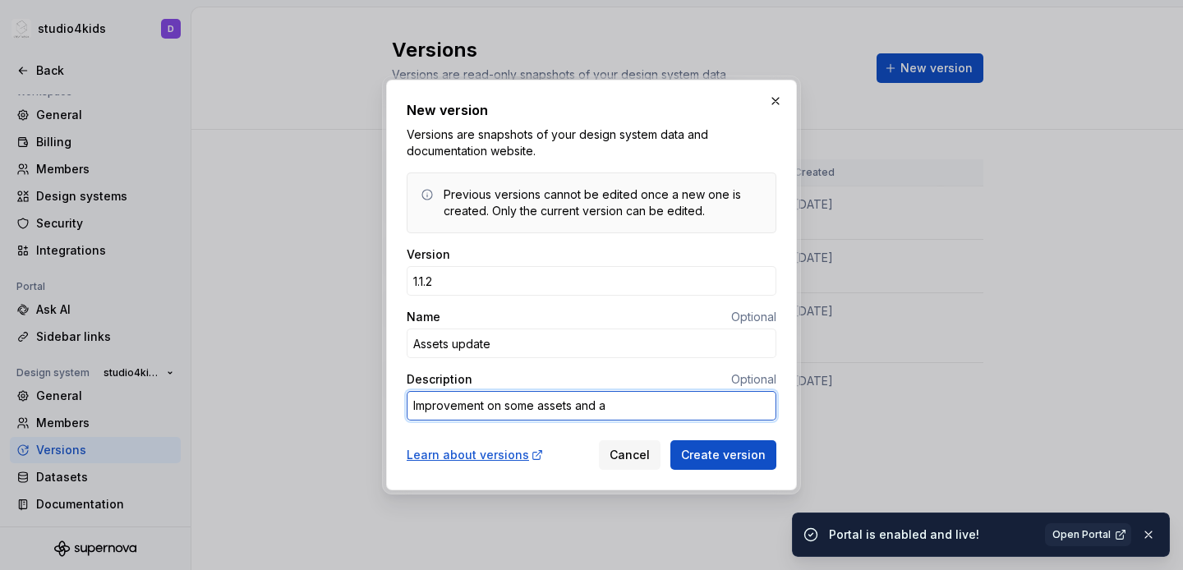
type textarea "Improvement on some assets and a c"
type textarea "*"
type textarea "Improvement on some assets and a co"
type textarea "*"
type textarea "Improvement on some assets and a cou"
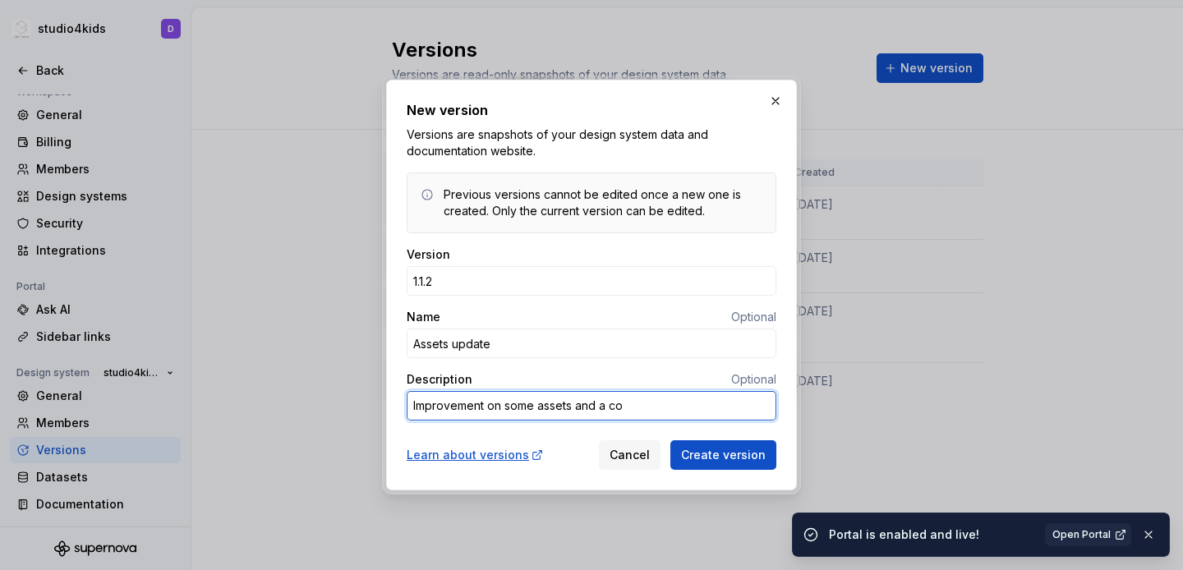
type textarea "*"
type textarea "Improvement on some assets and a coup"
type textarea "*"
type textarea "Improvement on some assets and a coupl"
type textarea "*"
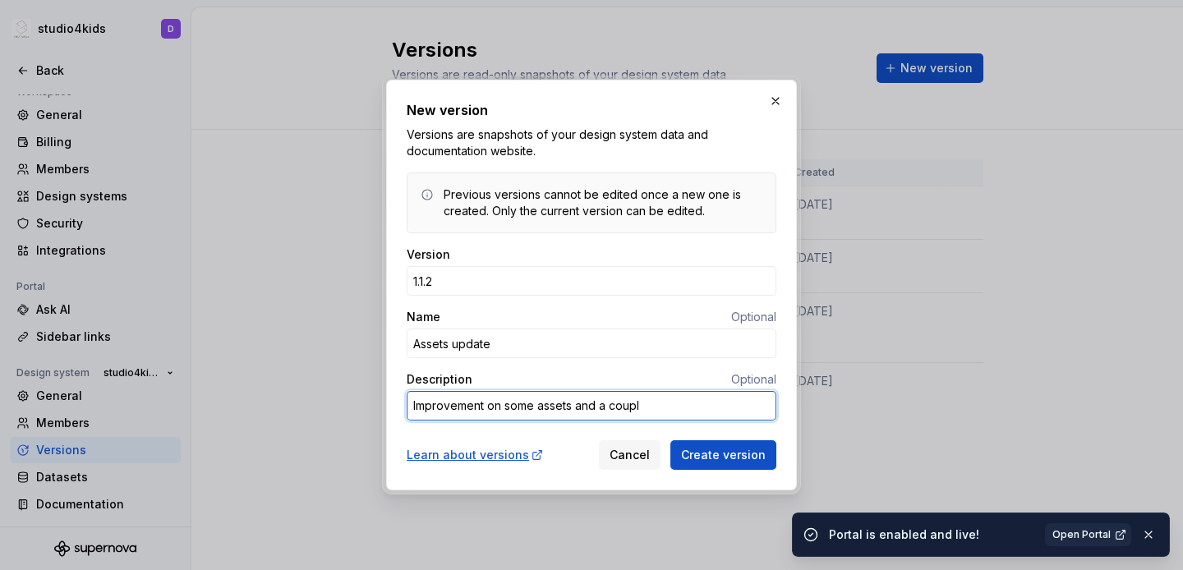
type textarea "Improvement on some assets and a couple"
type textarea "*"
type textarea "Improvement on some assets and a couple"
type textarea "*"
type textarea "Improvement on some assets and a couple n"
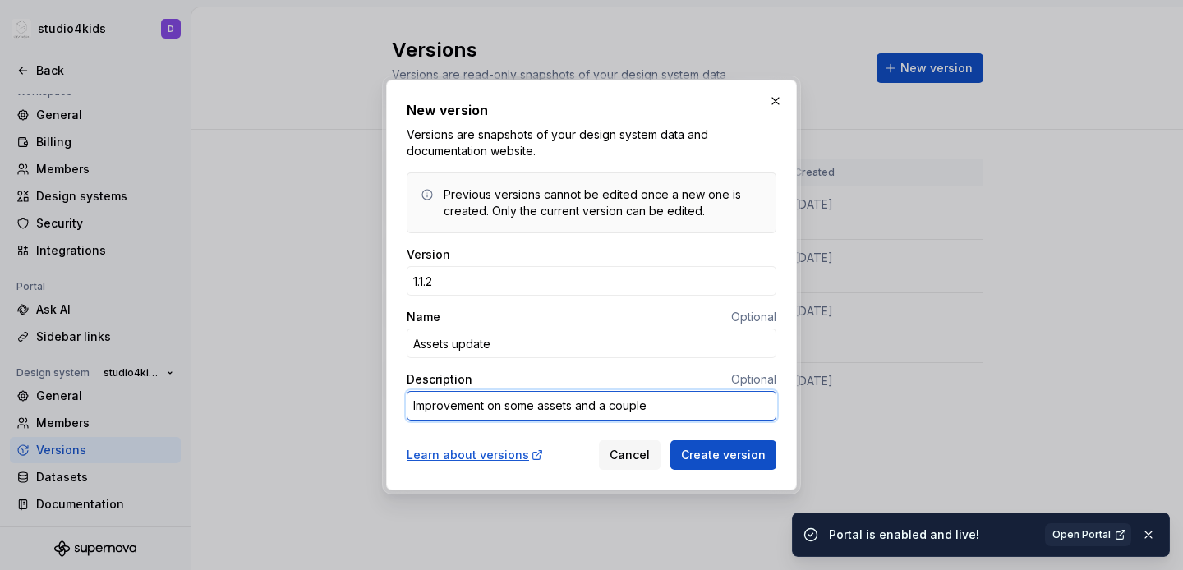
type textarea "*"
type textarea "Improvement on some assets and a couple na"
type textarea "*"
type textarea "Improvement on some assets and a couple nam"
type textarea "*"
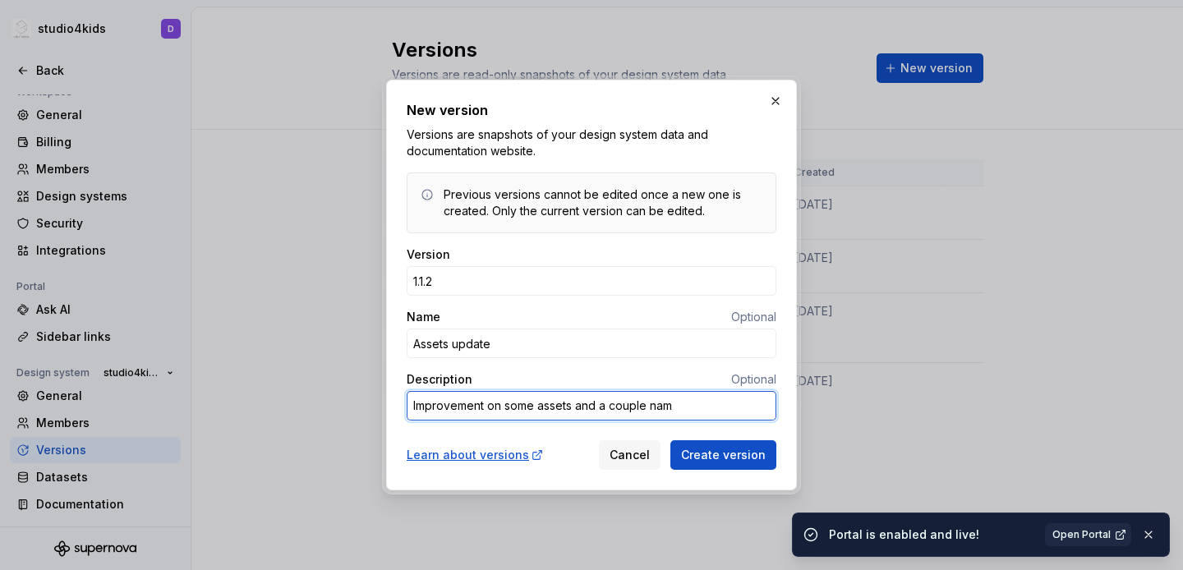
type textarea "Improvement on some assets and a couple name"
type textarea "*"
type textarea "Improvement on some assets and a couple names"
type textarea "*"
type textarea "Improvement on some assets and a couple [PERSON_NAME]"
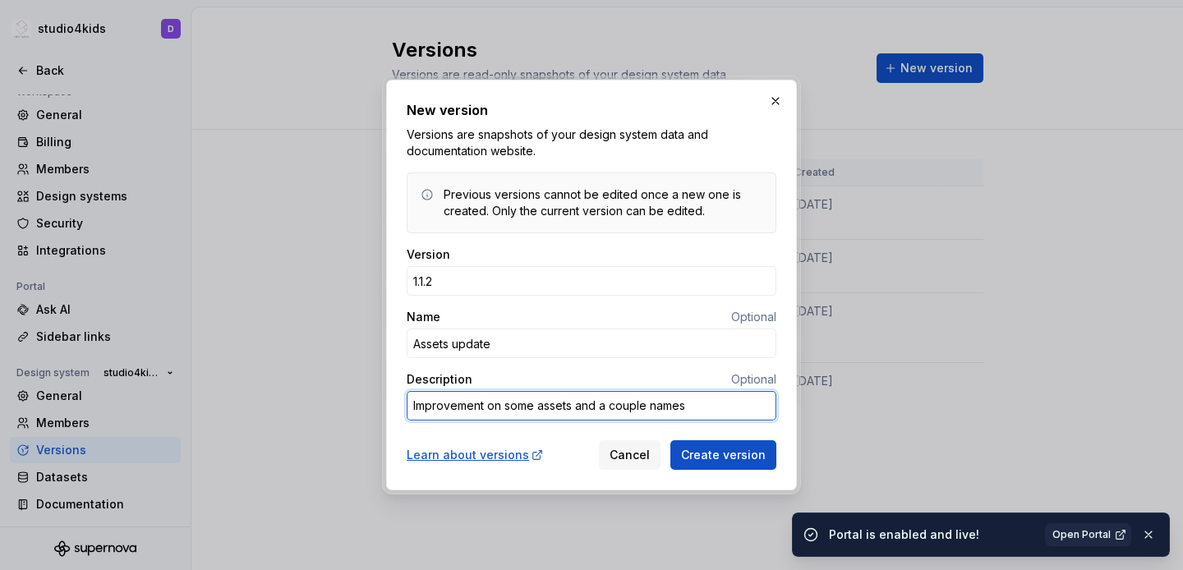
type textarea "*"
type textarea "Improvement on some assets and a couple names"
type textarea "*"
type textarea "Improvement on some assets and a couple name"
type textarea "*"
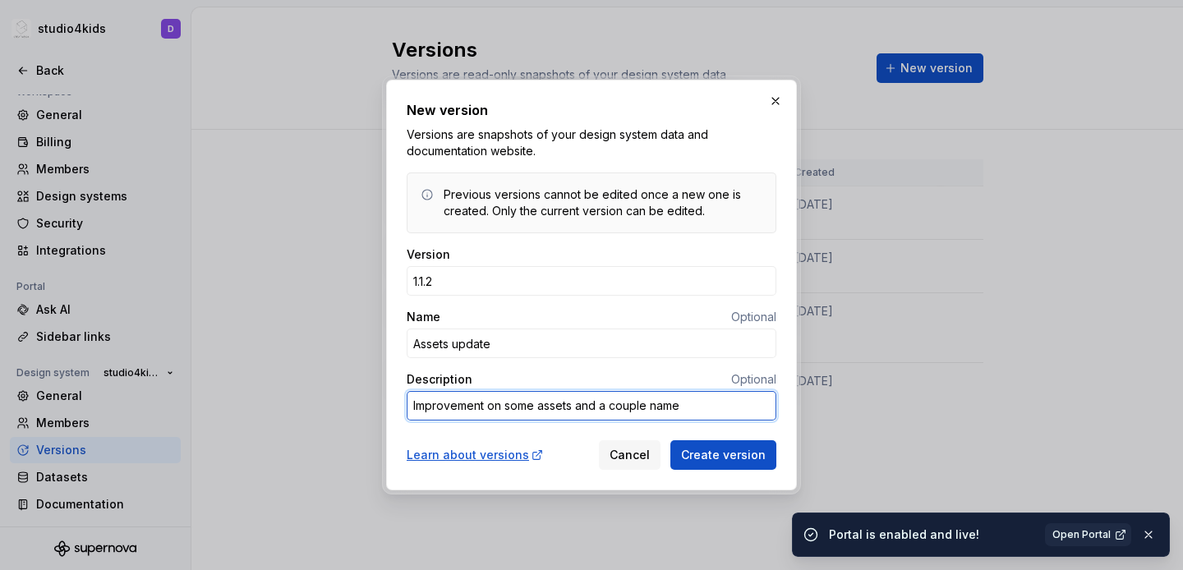
type textarea "Improvement on some assets and a couple namec"
type textarea "*"
type textarea "Improvement on some assets and a couple nameca"
type textarea "*"
type textarea "Improvement on some assets and a couple namecah"
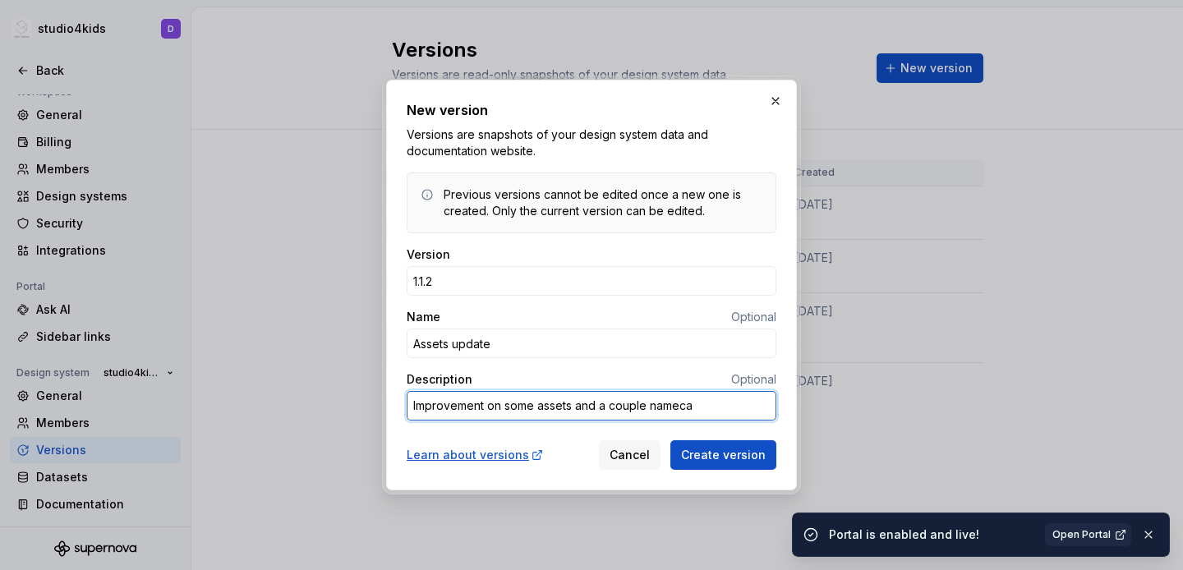
type textarea "*"
type textarea "Improvement on some assets and a couple nameca"
type textarea "*"
type textarea "Improvement on some assets and a couple namec"
type textarea "*"
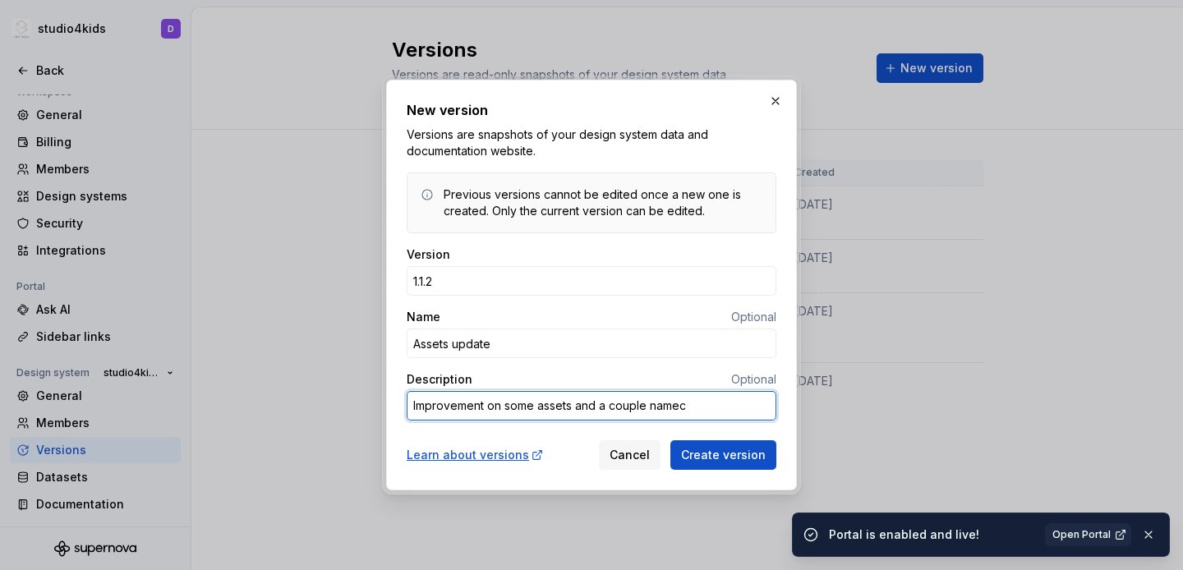
type textarea "Improvement on some assets and a couple namech"
type textarea "*"
type textarea "Improvement on some assets and a couple namecha"
type textarea "*"
type textarea "Improvement on some assets and a couple namechan"
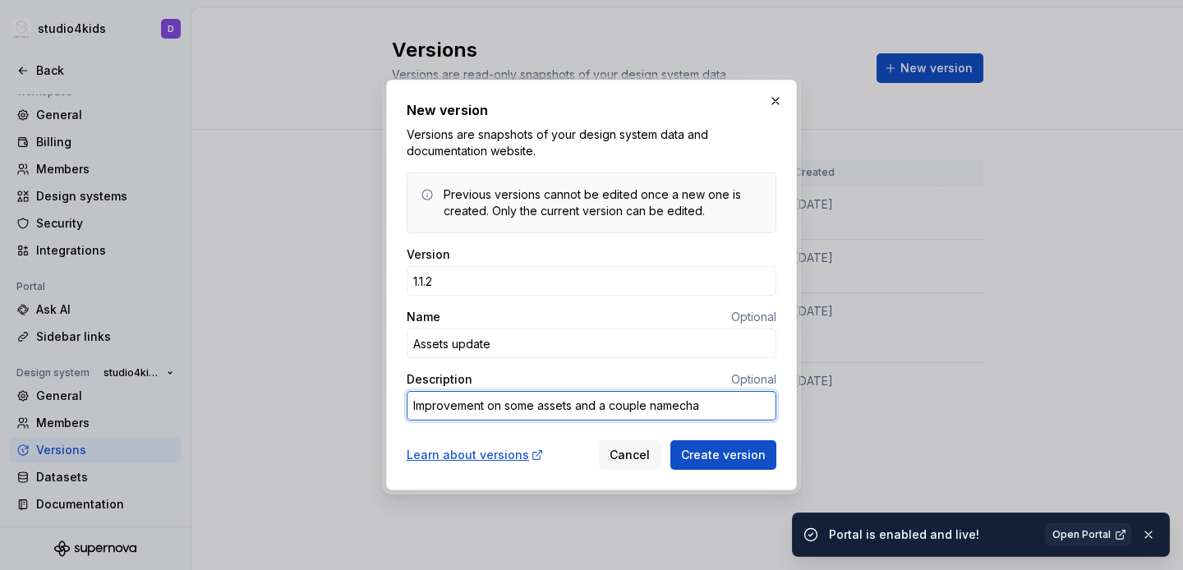
type textarea "*"
type textarea "Improvement on some assets and a couple namechang"
type textarea "*"
type textarea "Improvement on some assets and a couple namechange"
type textarea "*"
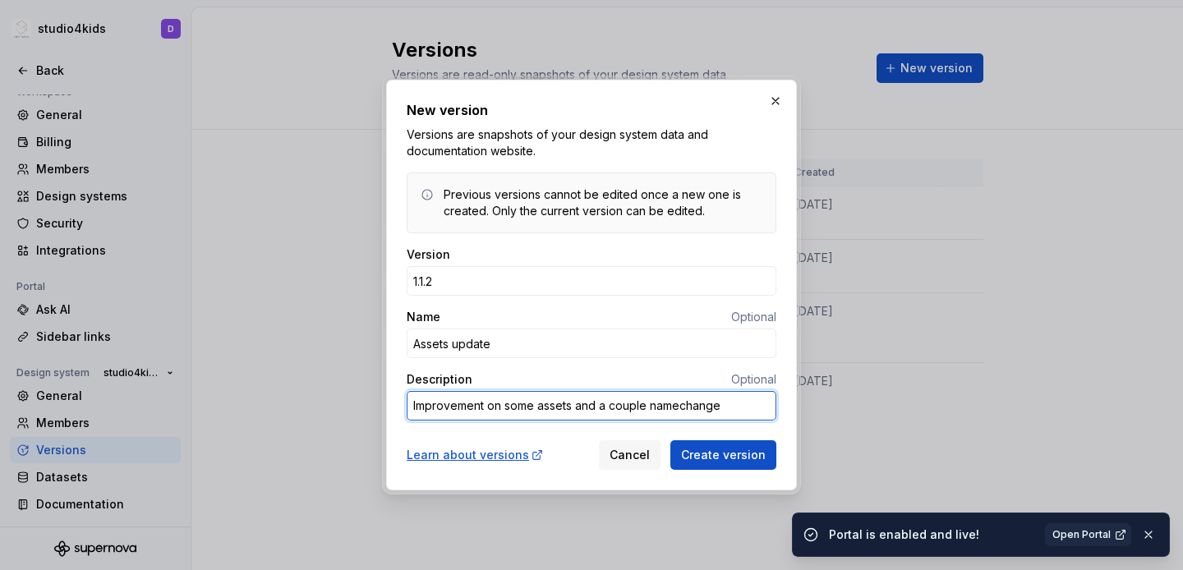
type textarea "Improvement on some assets and a couple namechanges"
type textarea "*"
click at [679, 409] on textarea "Improvement on some assets and a couple namechanges" at bounding box center [592, 406] width 370 height 30
type textarea "Improvement on some assets and a couple name changes"
type textarea "*"
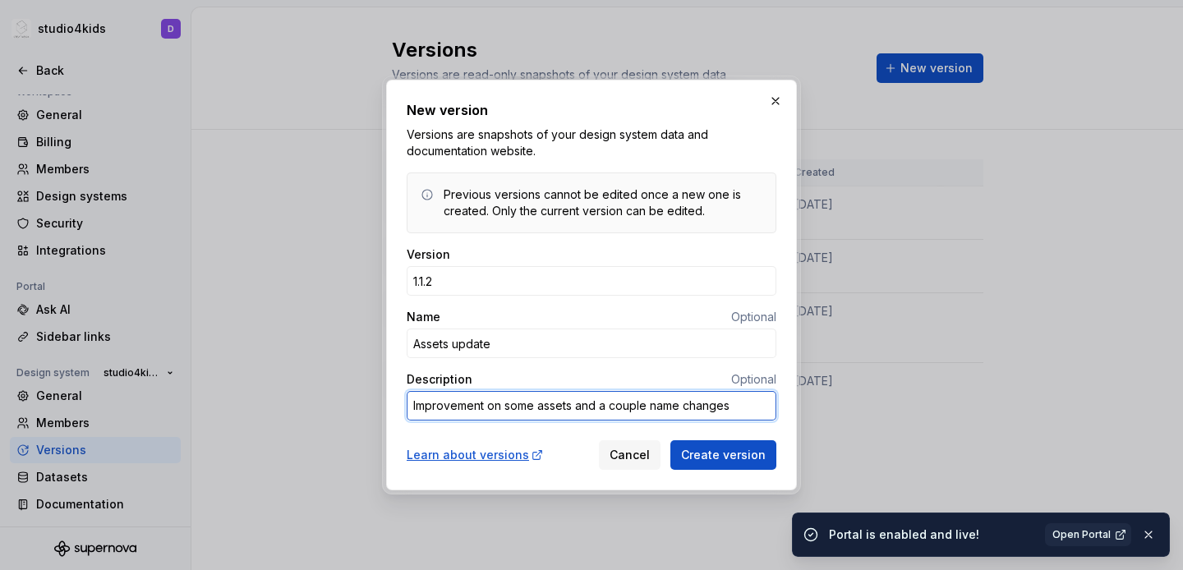
type textarea "Improvement on some assets and a couple name changes"
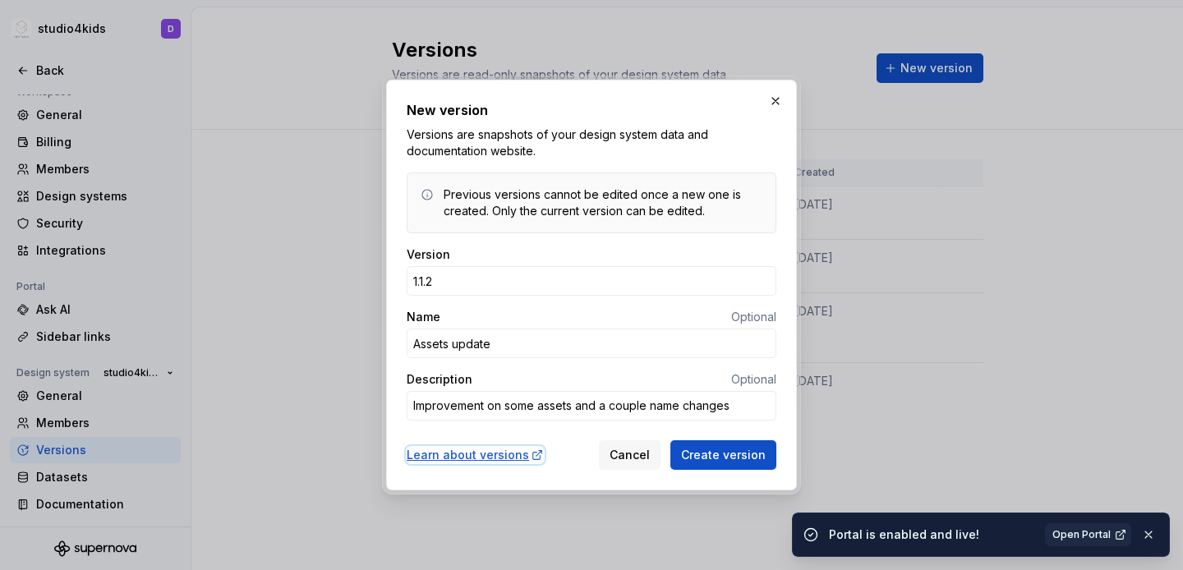
click at [497, 458] on div "Learn about versions" at bounding box center [475, 455] width 137 height 16
click at [705, 456] on span "Create version" at bounding box center [723, 455] width 85 height 16
type textarea "*"
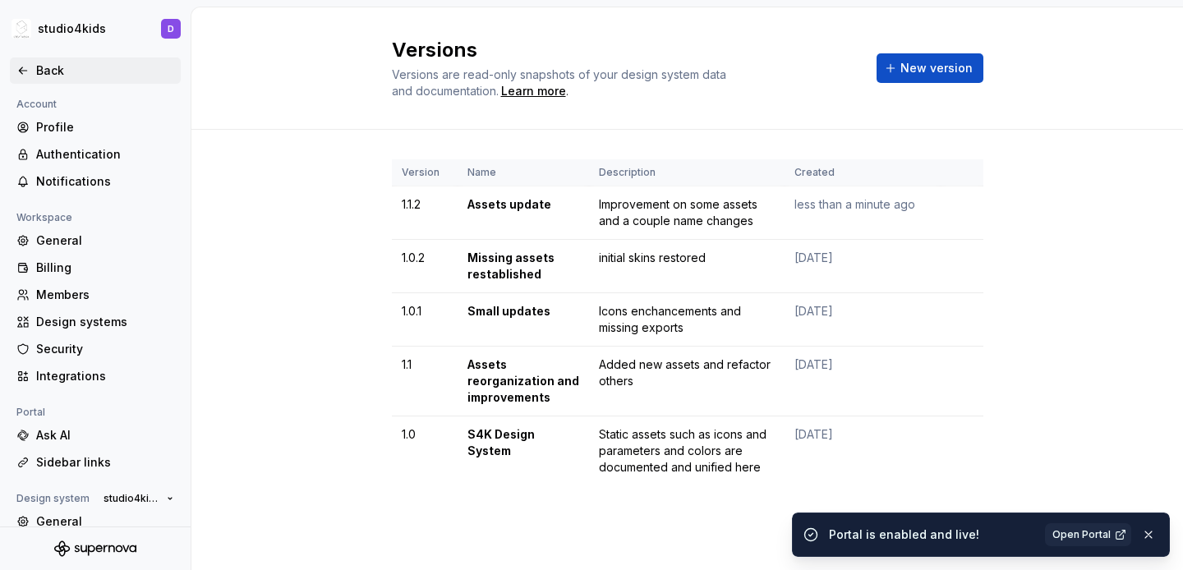
click at [39, 63] on div "Back" at bounding box center [105, 70] width 138 height 16
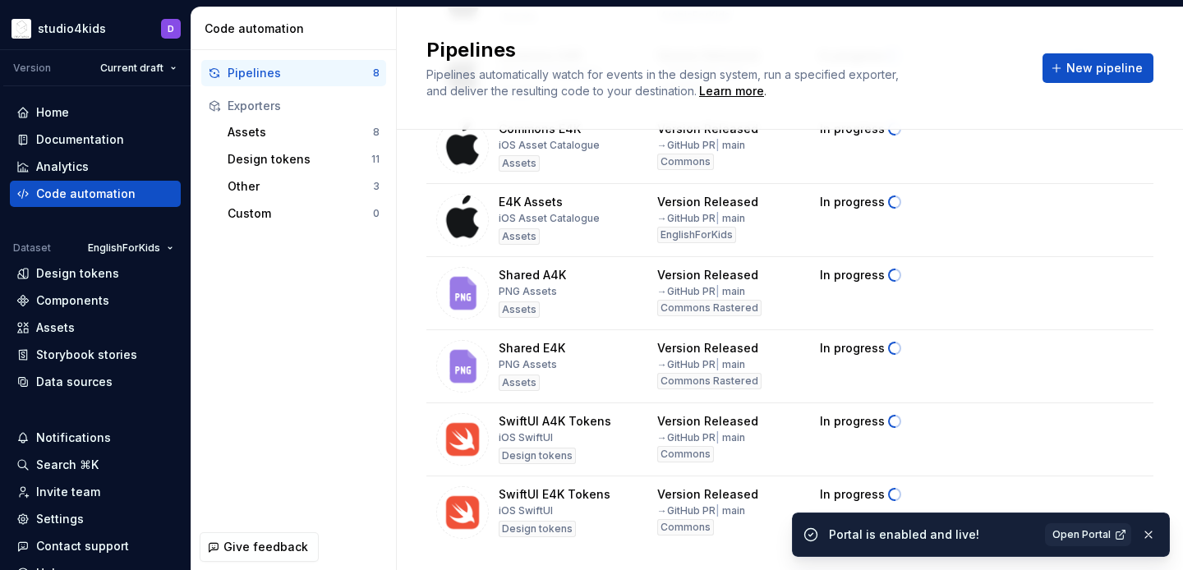
scroll to position [220, 0]
click at [1144, 532] on button "button" at bounding box center [1148, 534] width 21 height 23
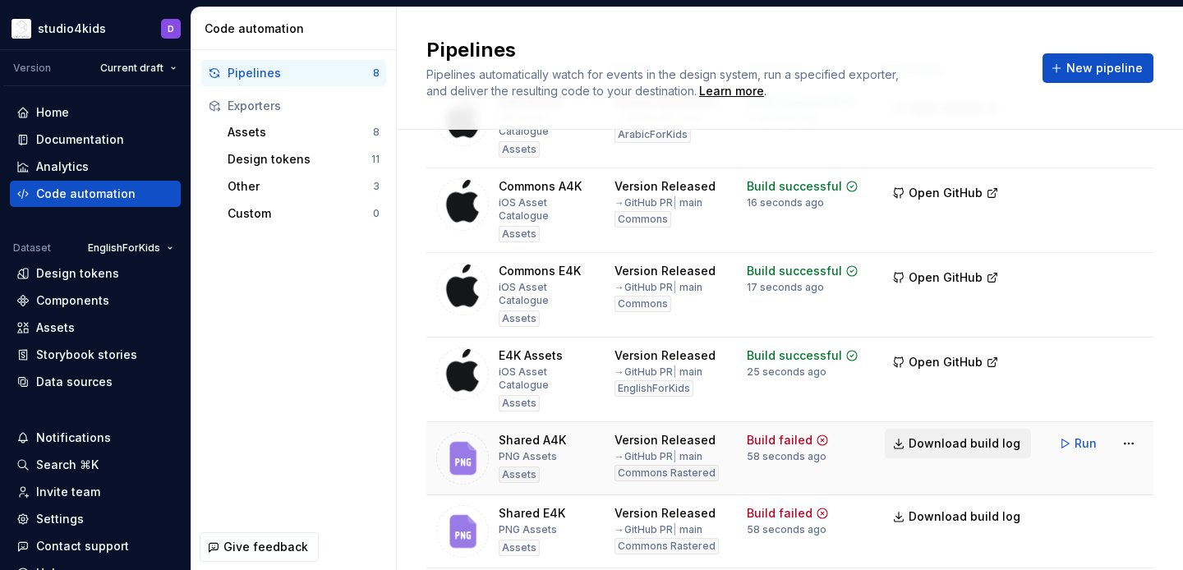
scroll to position [136, 0]
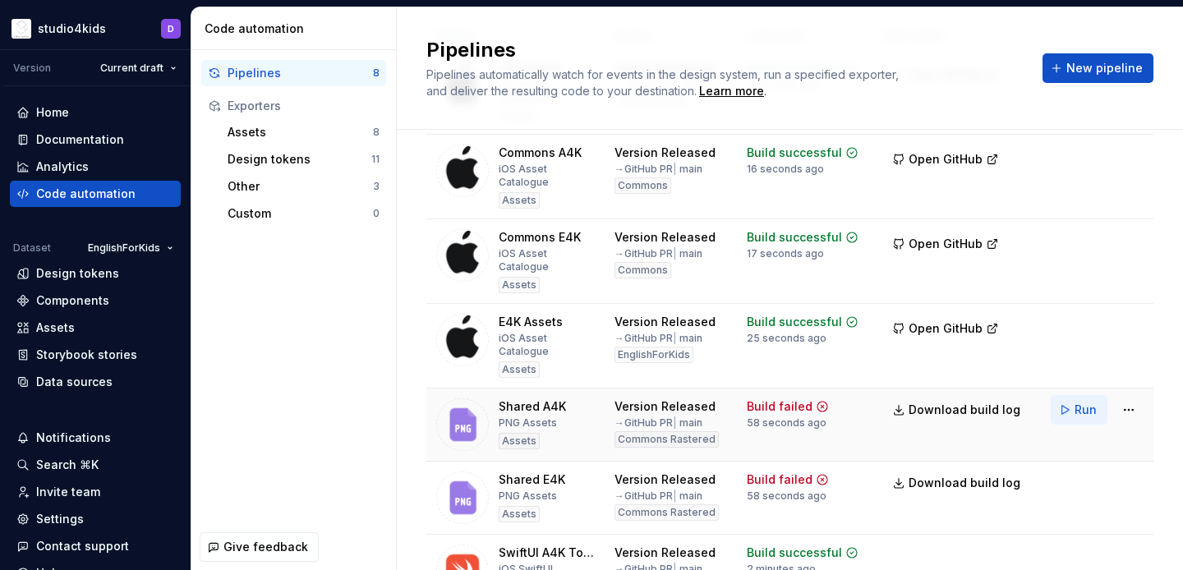
click at [1080, 402] on span "Run" at bounding box center [1086, 410] width 22 height 16
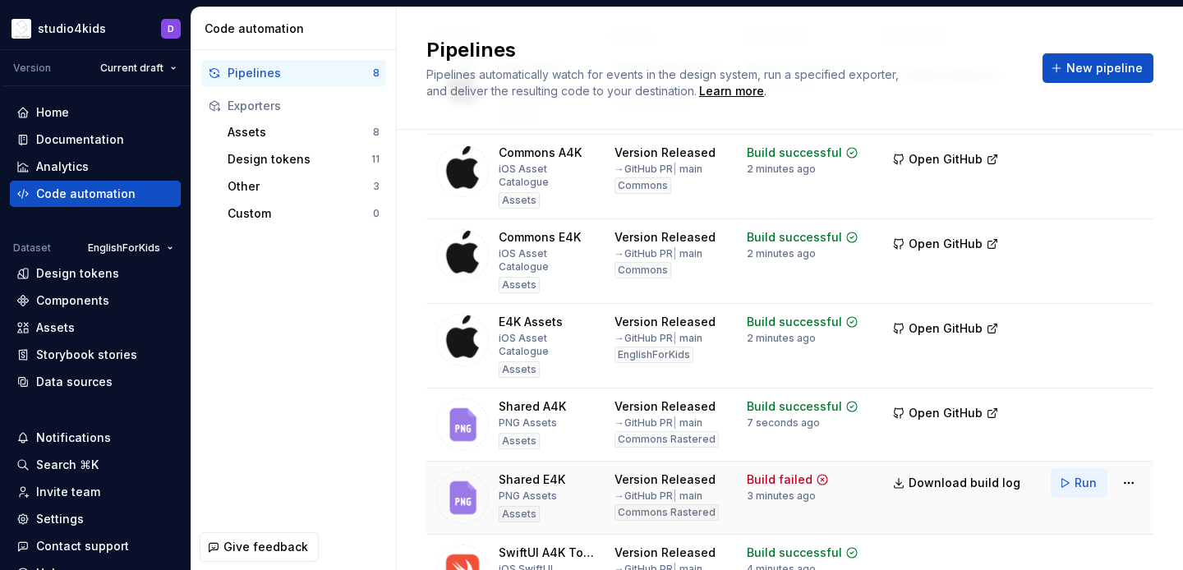
click at [1081, 475] on span "Run" at bounding box center [1086, 483] width 22 height 16
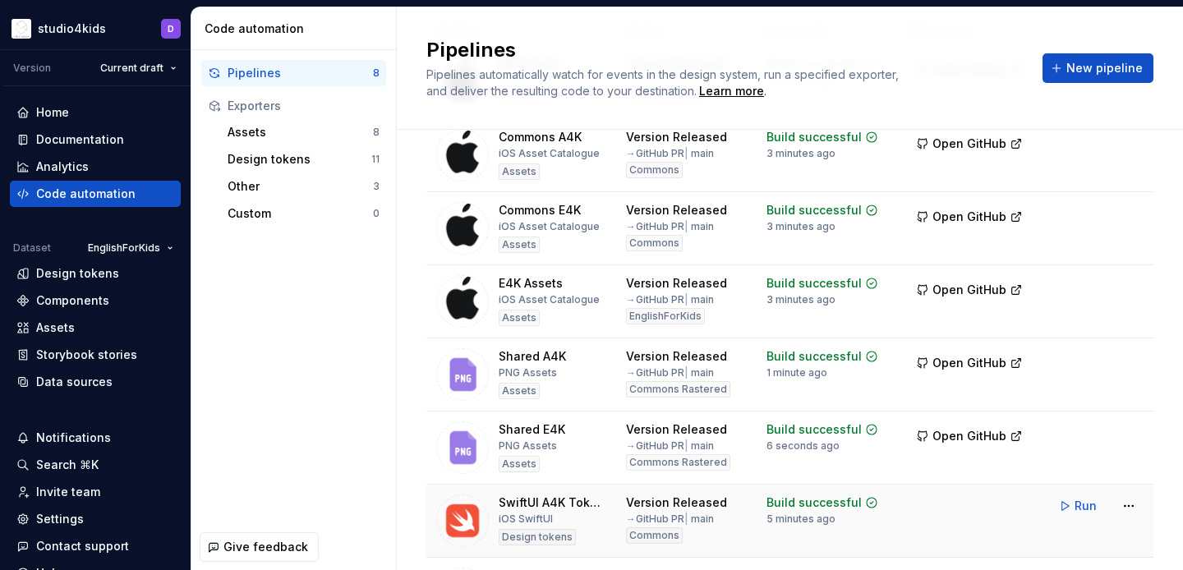
scroll to position [151, 0]
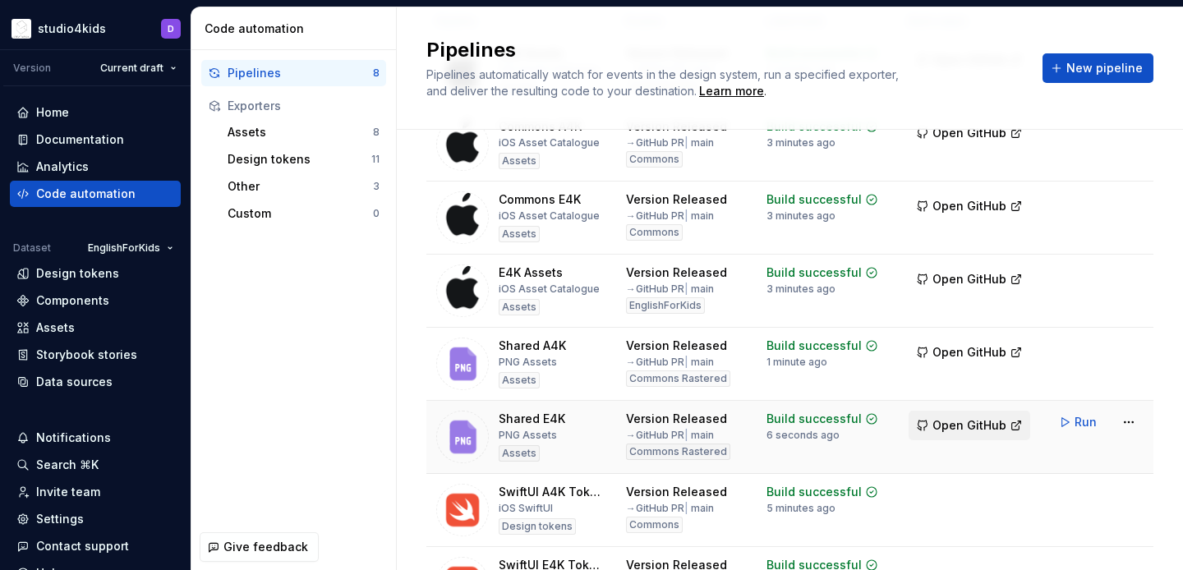
click at [987, 417] on button "Open GitHub" at bounding box center [970, 426] width 122 height 30
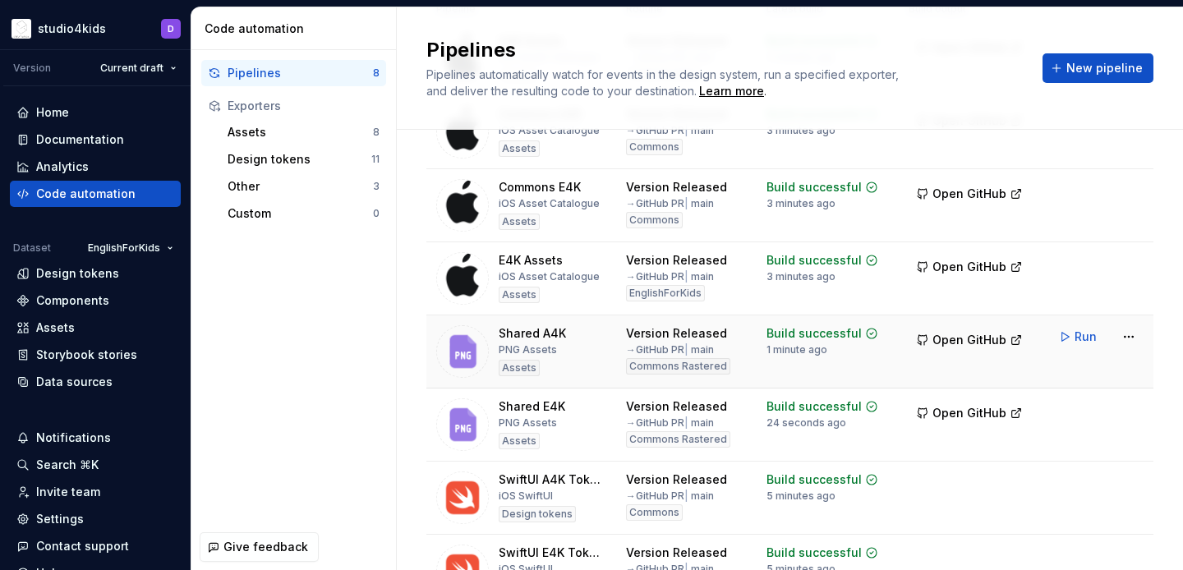
scroll to position [160, 0]
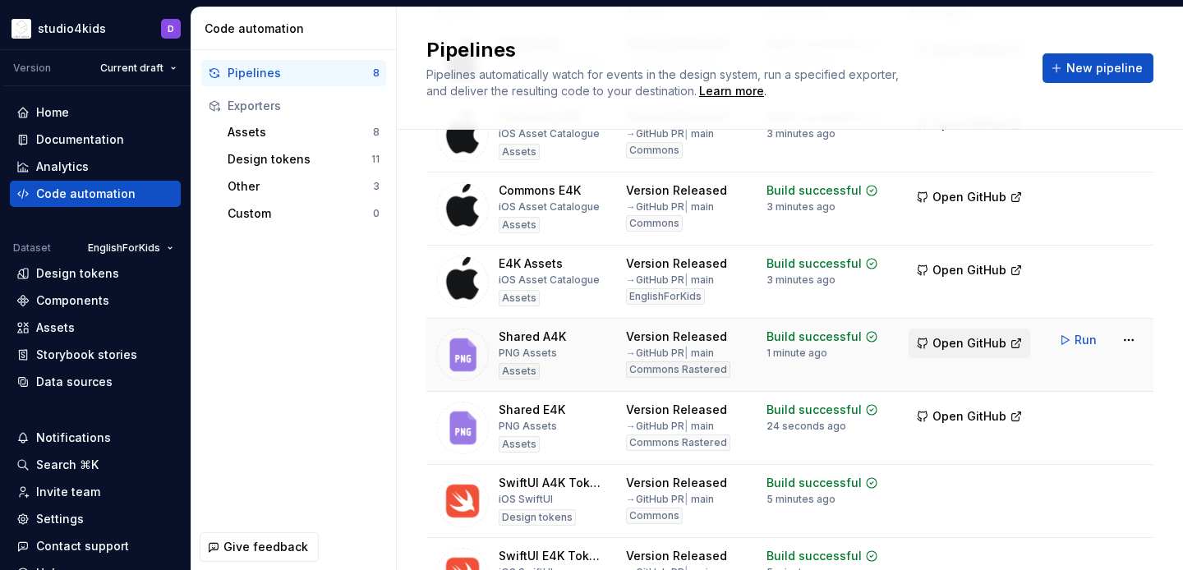
click at [970, 346] on span "Open GitHub" at bounding box center [969, 343] width 74 height 16
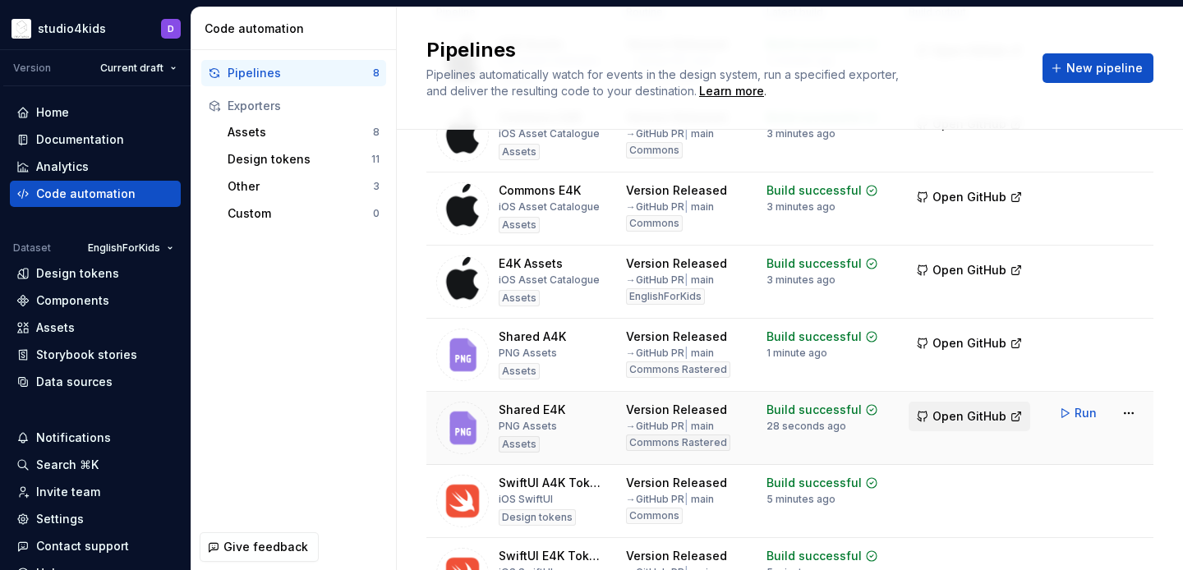
click at [967, 421] on span "Open GitHub" at bounding box center [969, 416] width 74 height 16
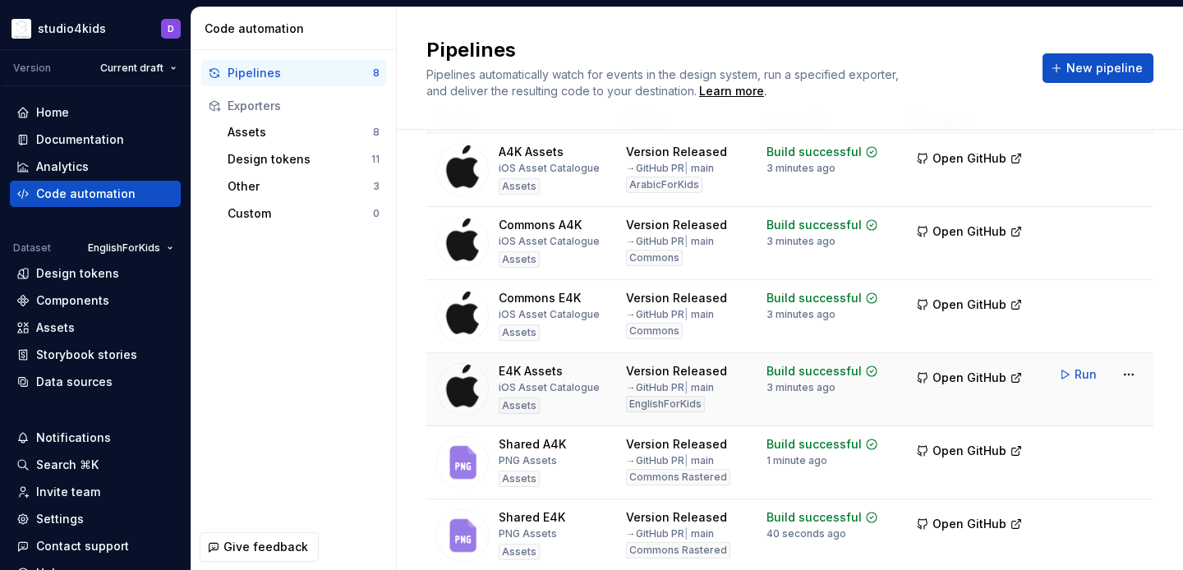
scroll to position [45, 0]
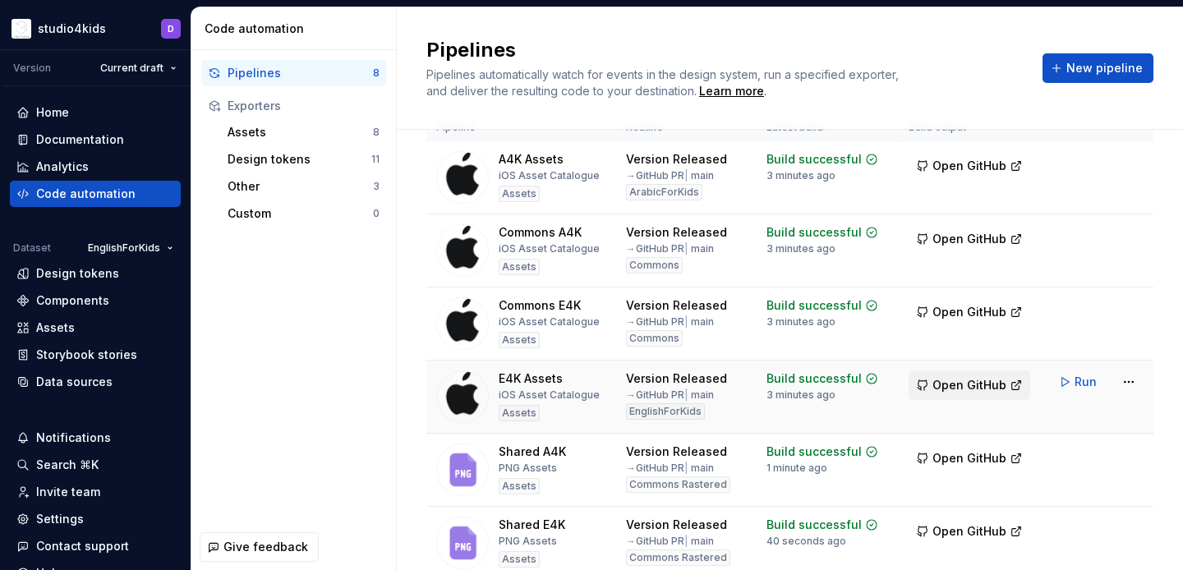
click at [973, 379] on span "Open GitHub" at bounding box center [969, 385] width 74 height 16
click at [987, 458] on span "Open GitHub" at bounding box center [969, 458] width 74 height 16
click at [955, 312] on span "Open GitHub" at bounding box center [969, 312] width 74 height 16
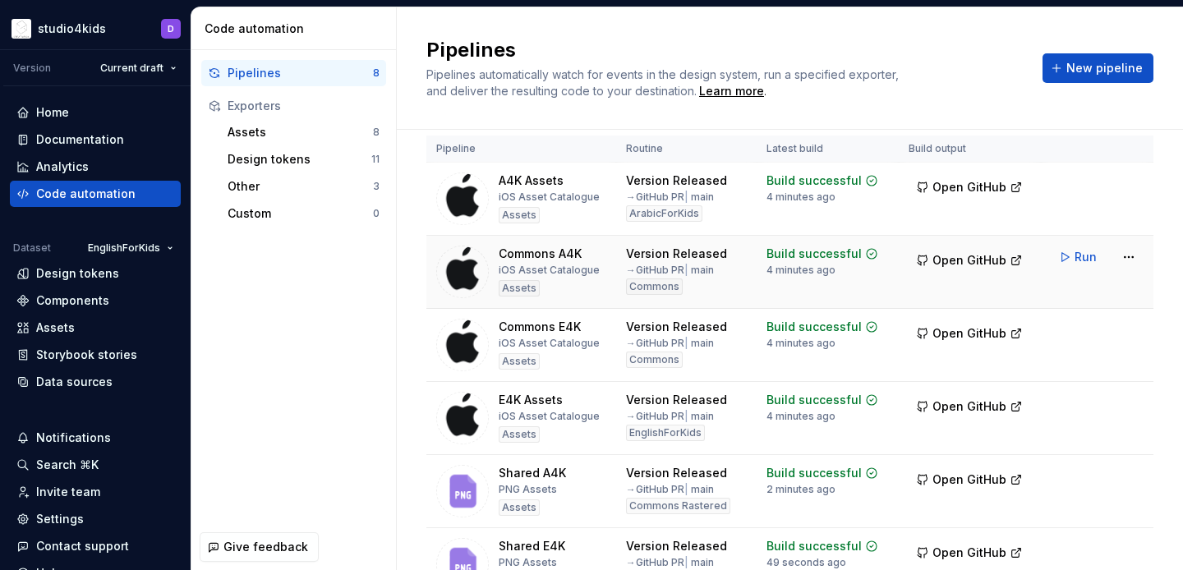
scroll to position [0, 0]
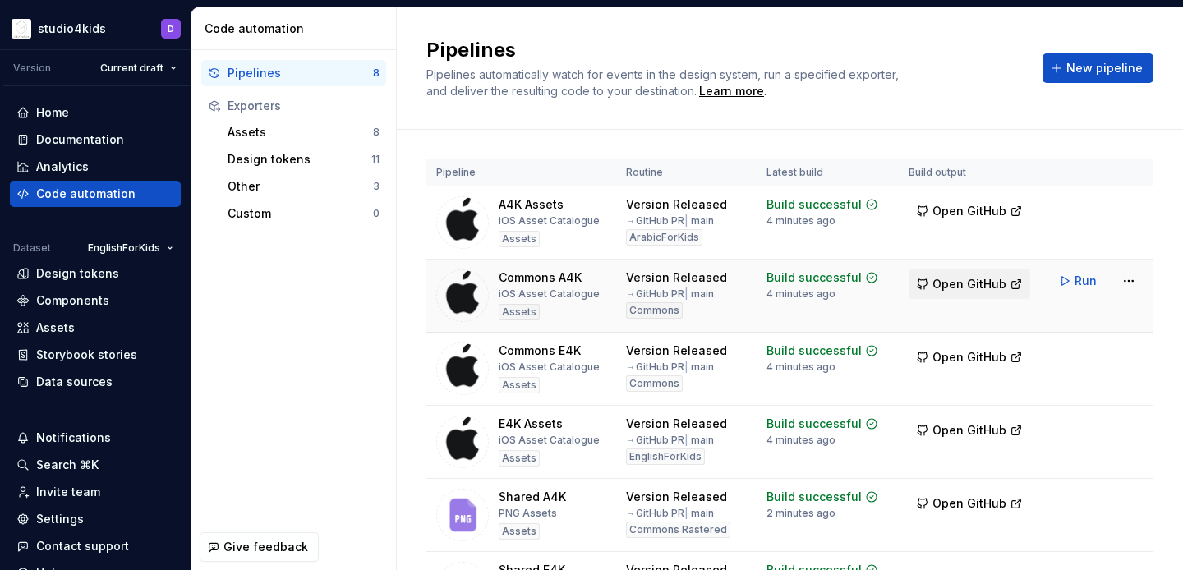
click at [953, 284] on span "Open GitHub" at bounding box center [969, 284] width 74 height 16
click at [966, 205] on span "Open GitHub" at bounding box center [969, 211] width 74 height 16
